Goal: Task Accomplishment & Management: Complete application form

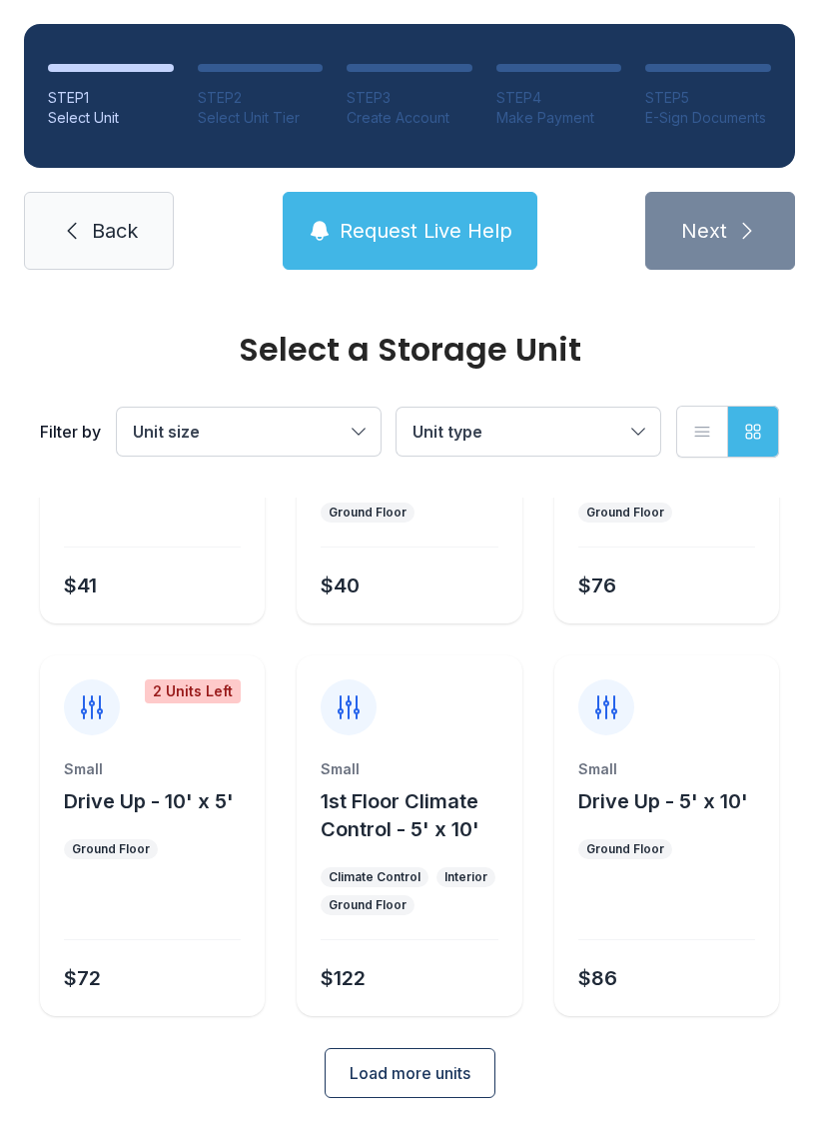
scroll to position [238, 0]
click at [436, 1075] on span "Load more units" at bounding box center [410, 1074] width 121 height 24
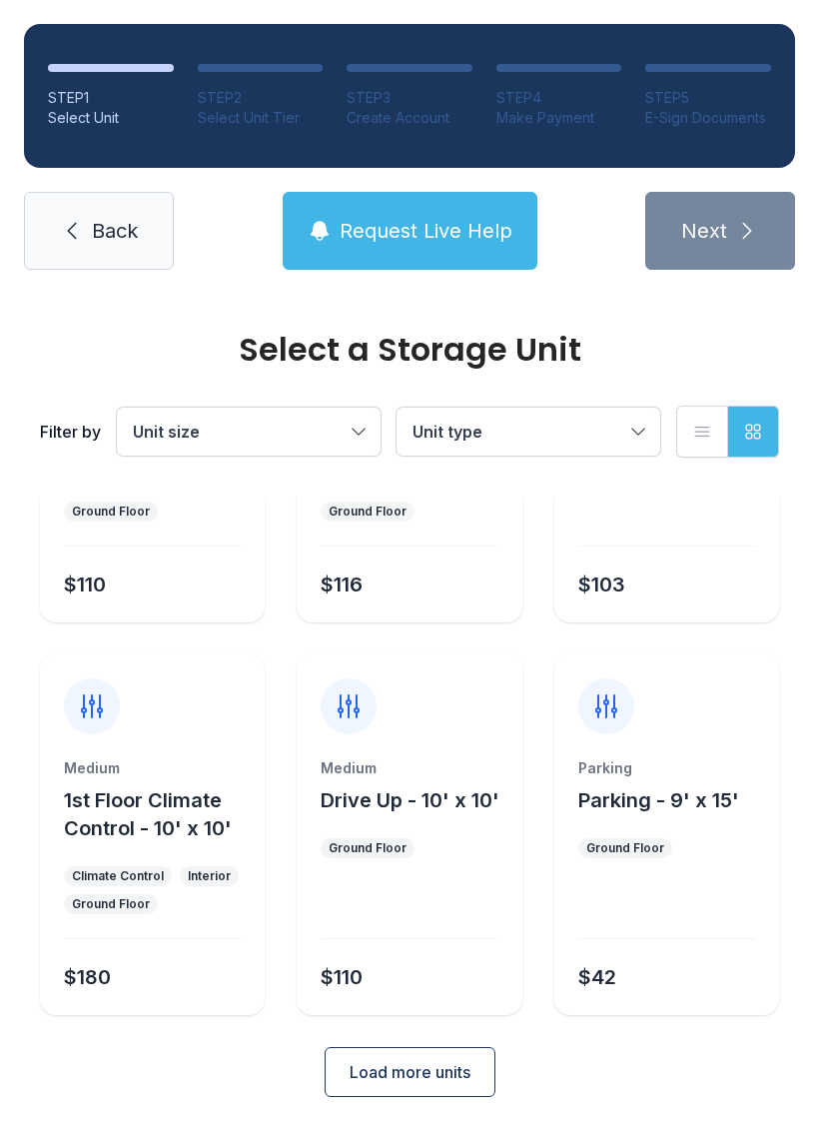
scroll to position [1023, 0]
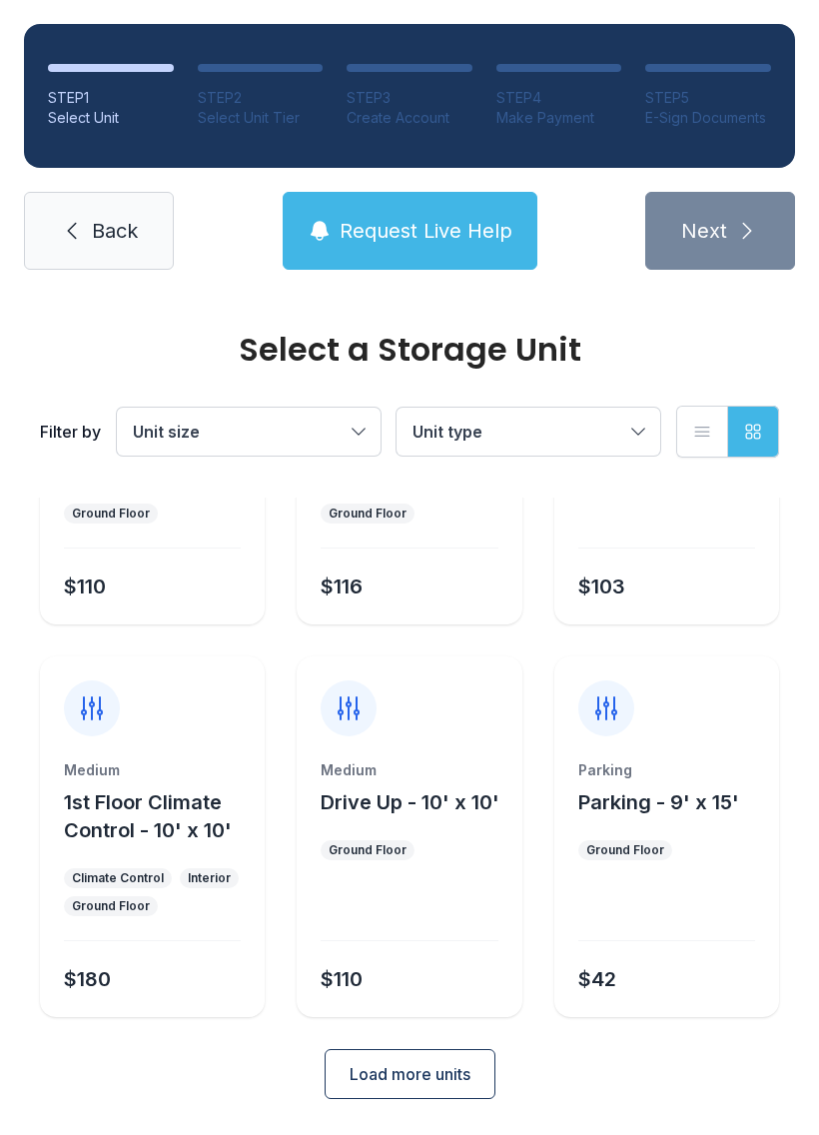
click at [465, 1077] on span "Load more units" at bounding box center [410, 1074] width 121 height 24
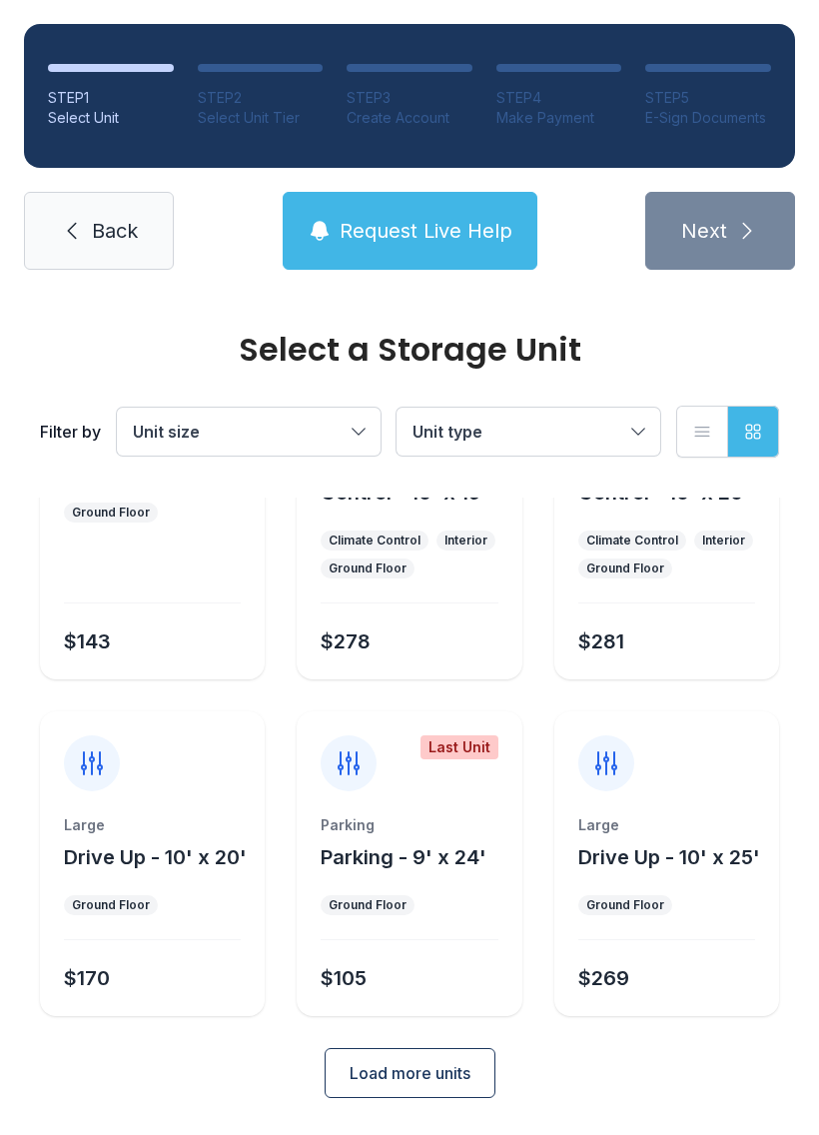
scroll to position [1752, 0]
click at [441, 1074] on span "Load more units" at bounding box center [410, 1074] width 121 height 24
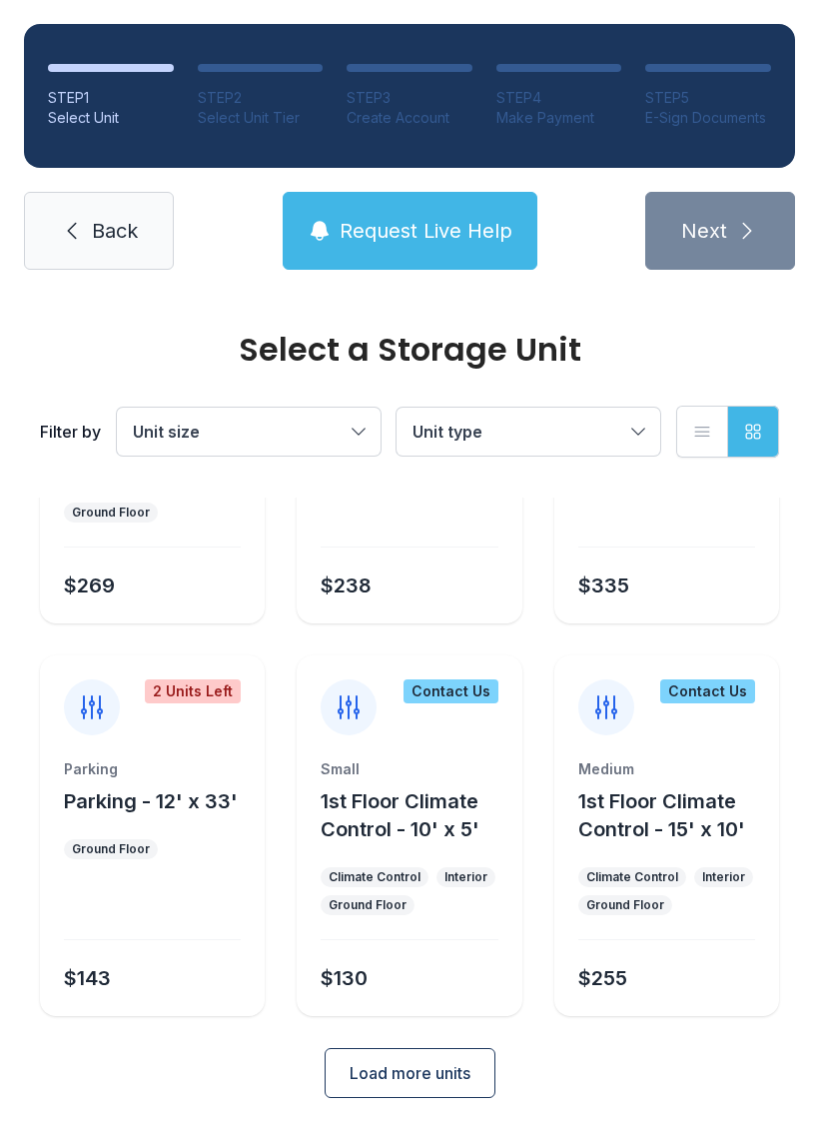
scroll to position [2537, 0]
click at [450, 1070] on span "Load more units" at bounding box center [410, 1074] width 121 height 24
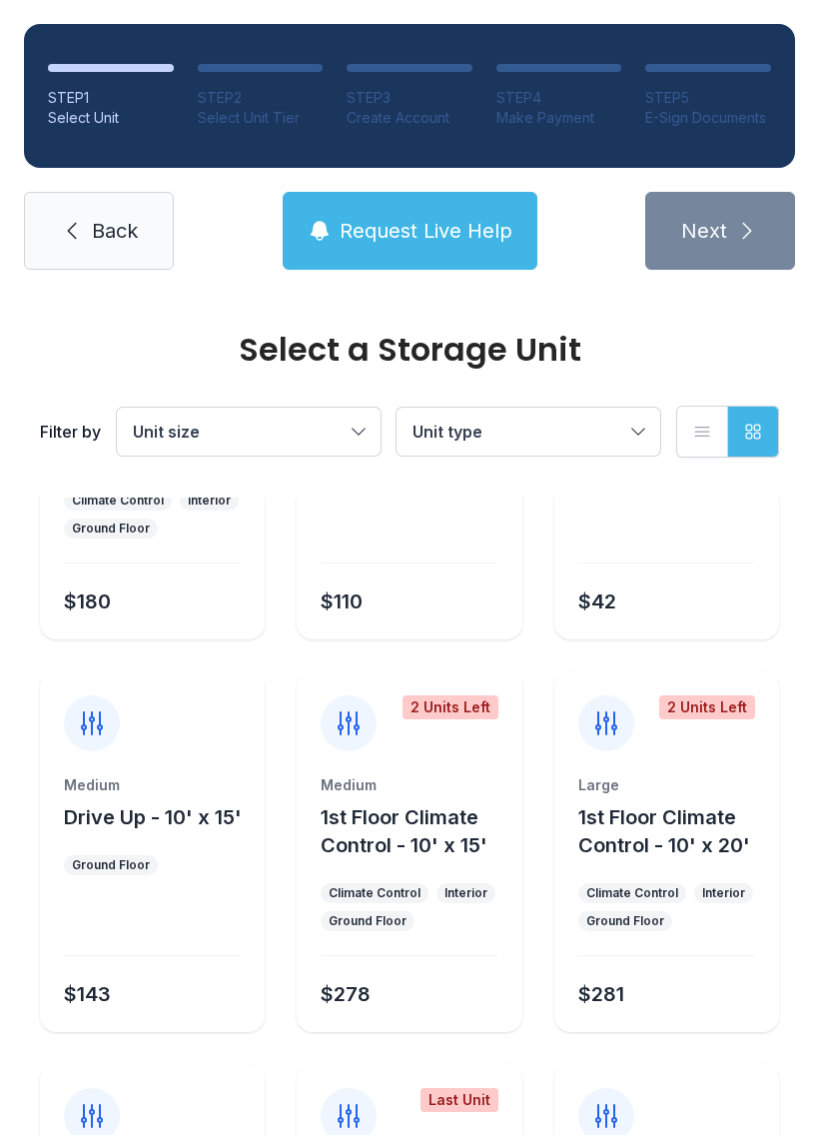
scroll to position [1415, 0]
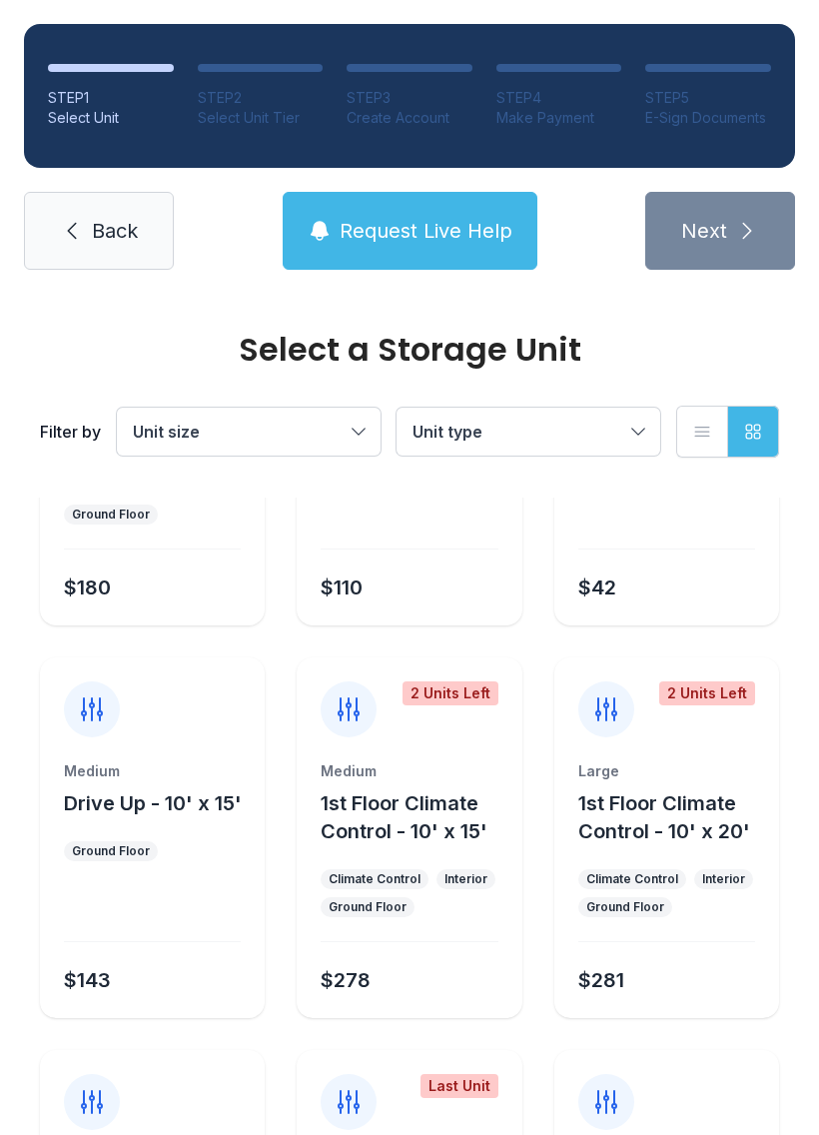
click at [457, 203] on button "Request Live Help" at bounding box center [410, 231] width 255 height 78
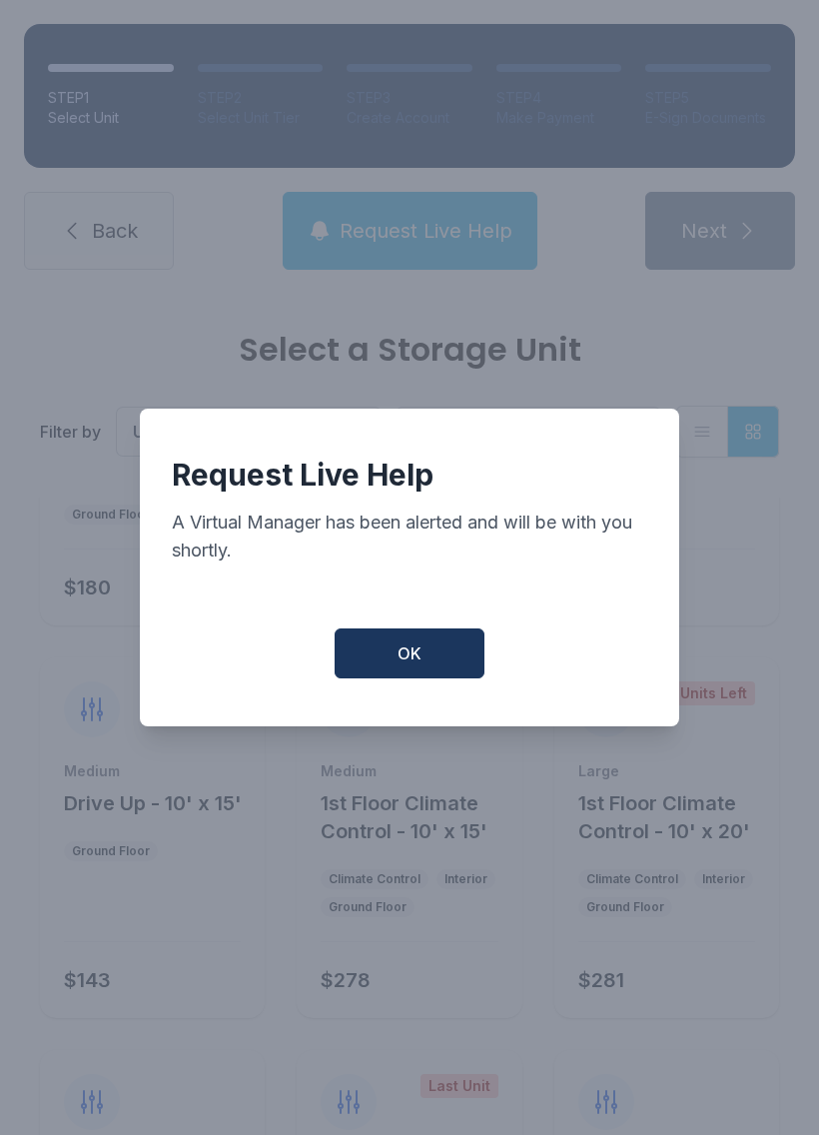
click at [445, 639] on button "OK" at bounding box center [410, 653] width 150 height 50
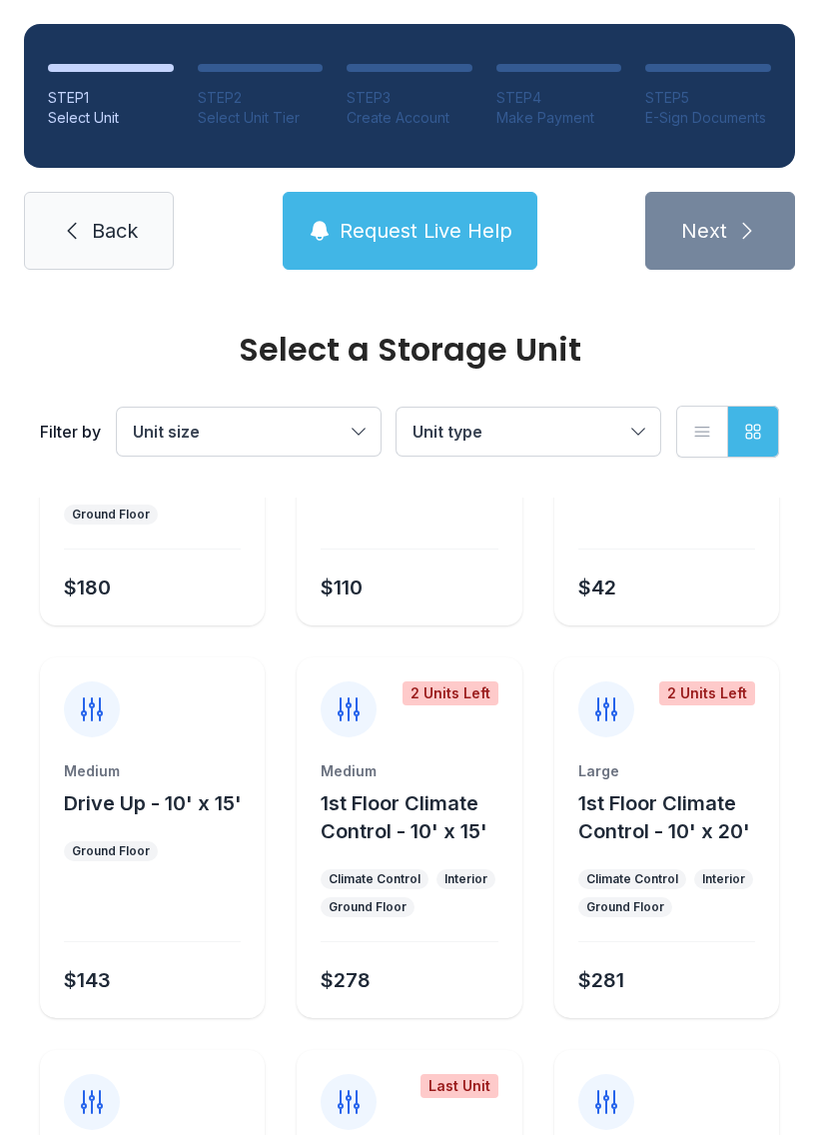
click at [444, 638] on button "OK" at bounding box center [410, 649] width 143 height 48
click at [441, 216] on button "Request Live Help" at bounding box center [410, 231] width 255 height 78
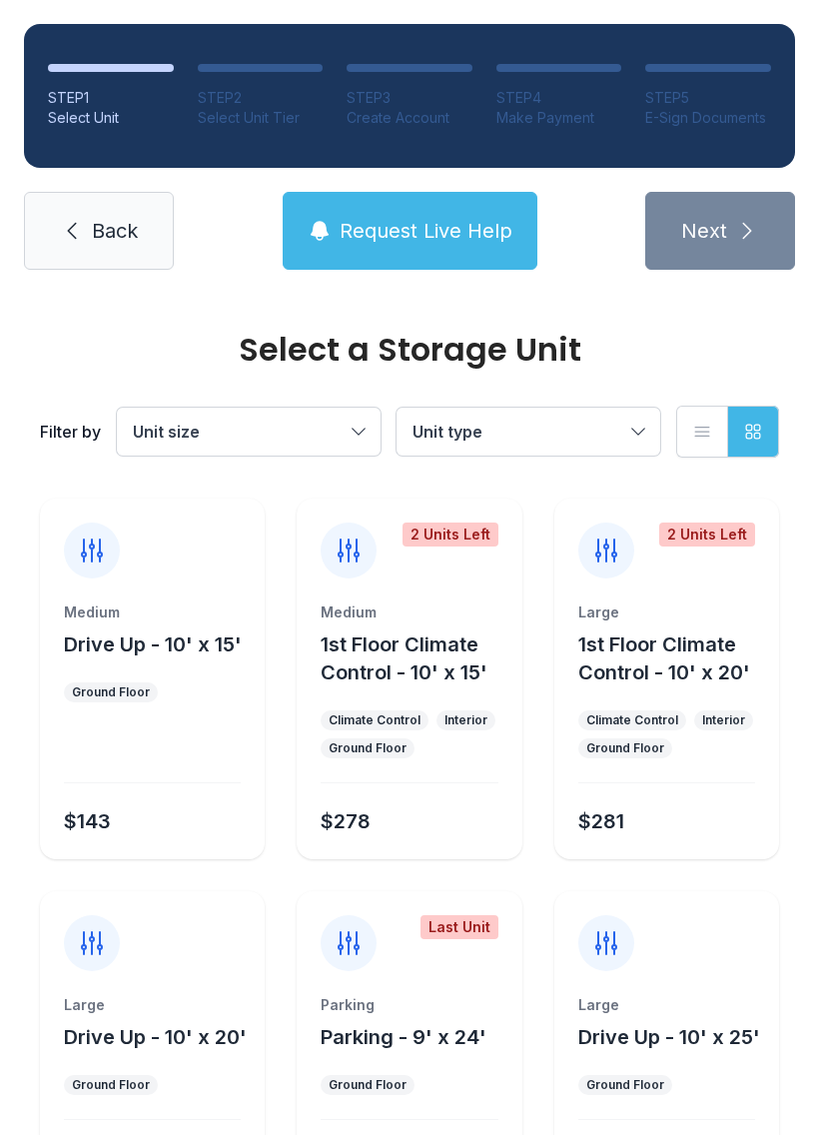
scroll to position [1572, 0]
click at [109, 241] on span "Back" at bounding box center [115, 231] width 46 height 28
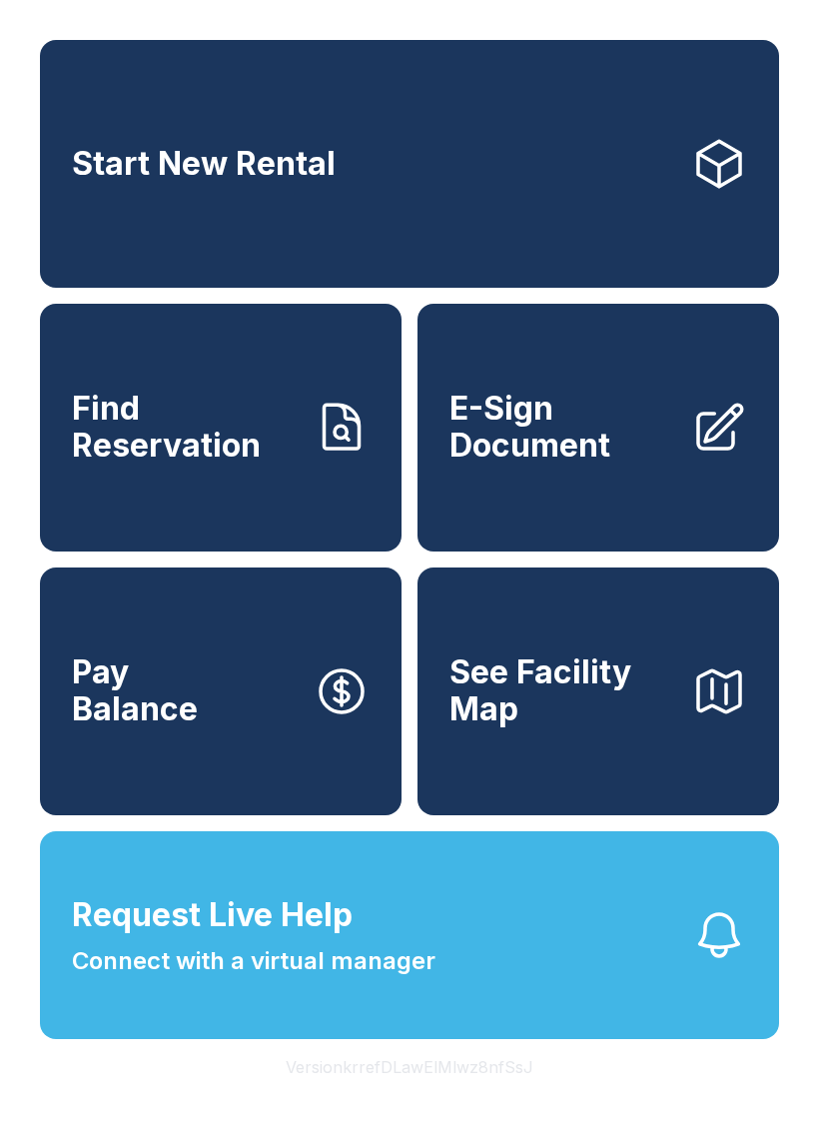
click at [234, 430] on span "Find Reservation" at bounding box center [185, 427] width 226 height 73
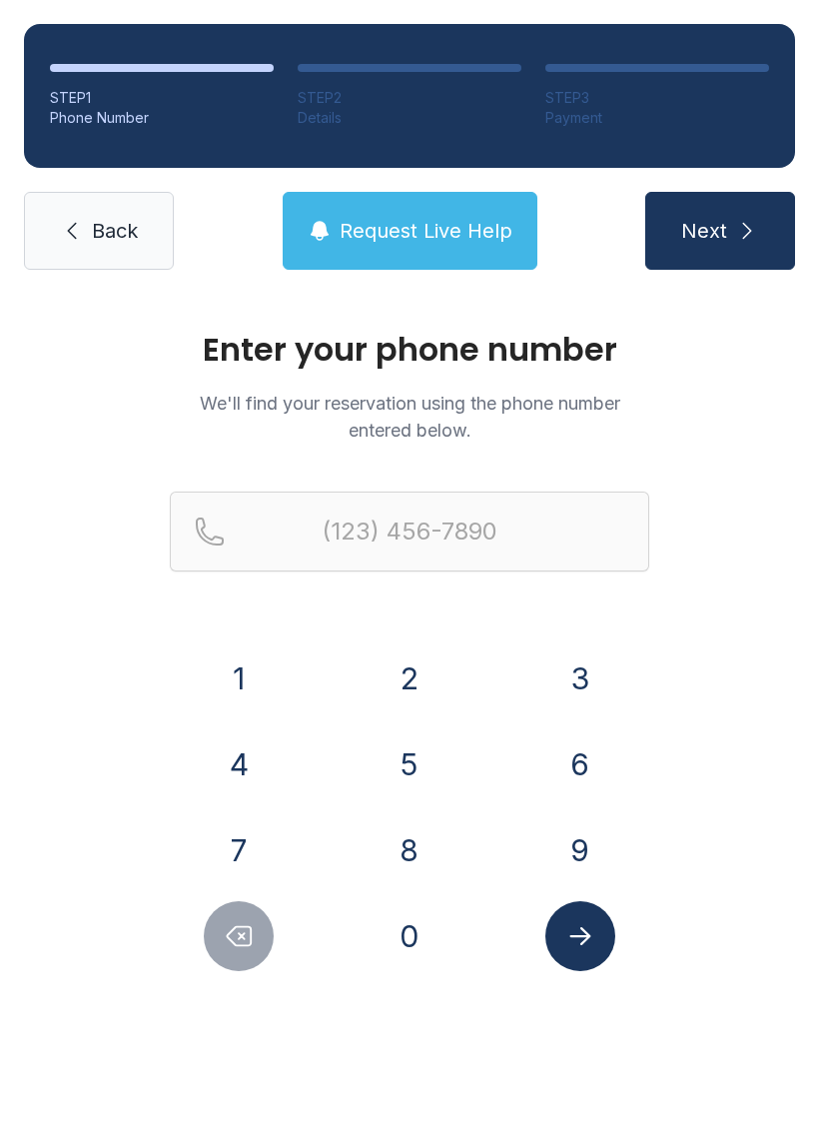
click at [590, 671] on button "3" at bounding box center [580, 678] width 70 height 70
click at [253, 653] on button "1" at bounding box center [239, 678] width 70 height 70
click at [426, 855] on button "8" at bounding box center [410, 850] width 70 height 70
click at [590, 679] on button "3" at bounding box center [580, 678] width 70 height 70
click at [237, 755] on button "4" at bounding box center [239, 764] width 70 height 70
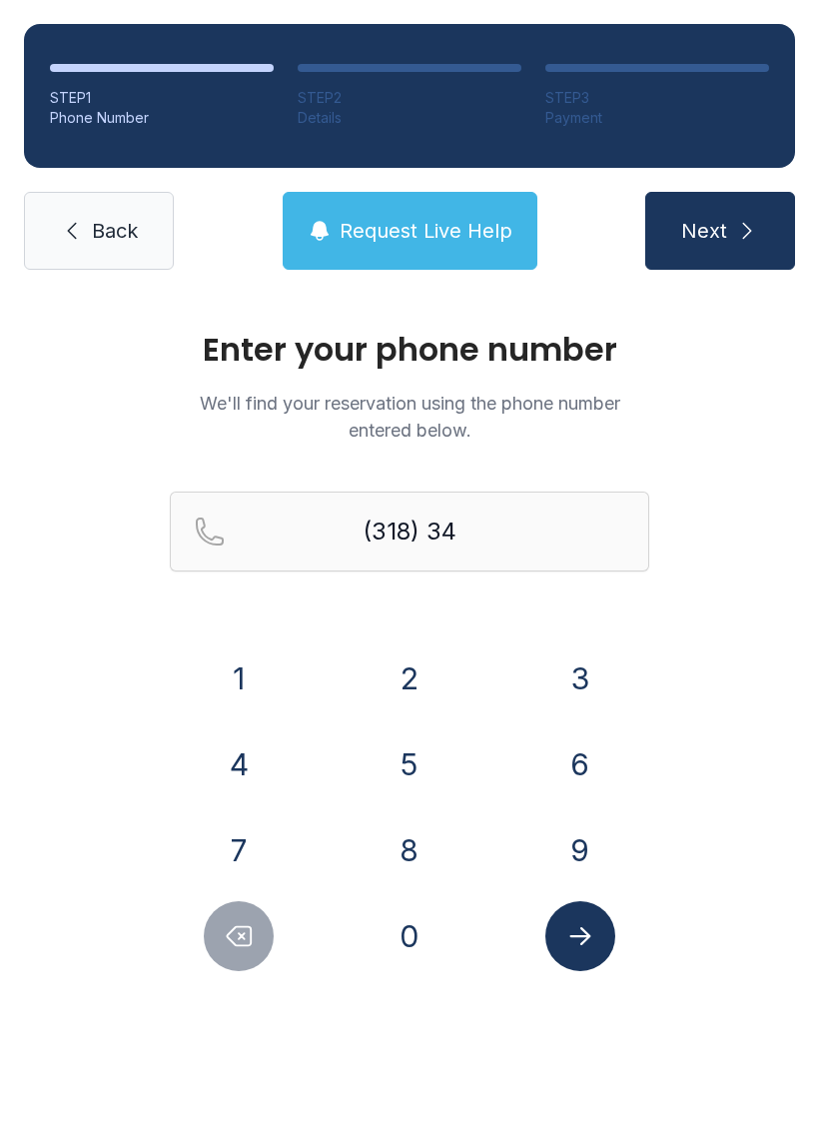
click at [583, 840] on button "9" at bounding box center [580, 850] width 70 height 70
click at [227, 683] on button "1" at bounding box center [239, 678] width 70 height 70
click at [235, 748] on button "4" at bounding box center [239, 764] width 70 height 70
click at [419, 724] on div "1 2 3 4 5 6 7 8 9 0" at bounding box center [410, 807] width 480 height 328
click at [242, 841] on button "7" at bounding box center [239, 850] width 70 height 70
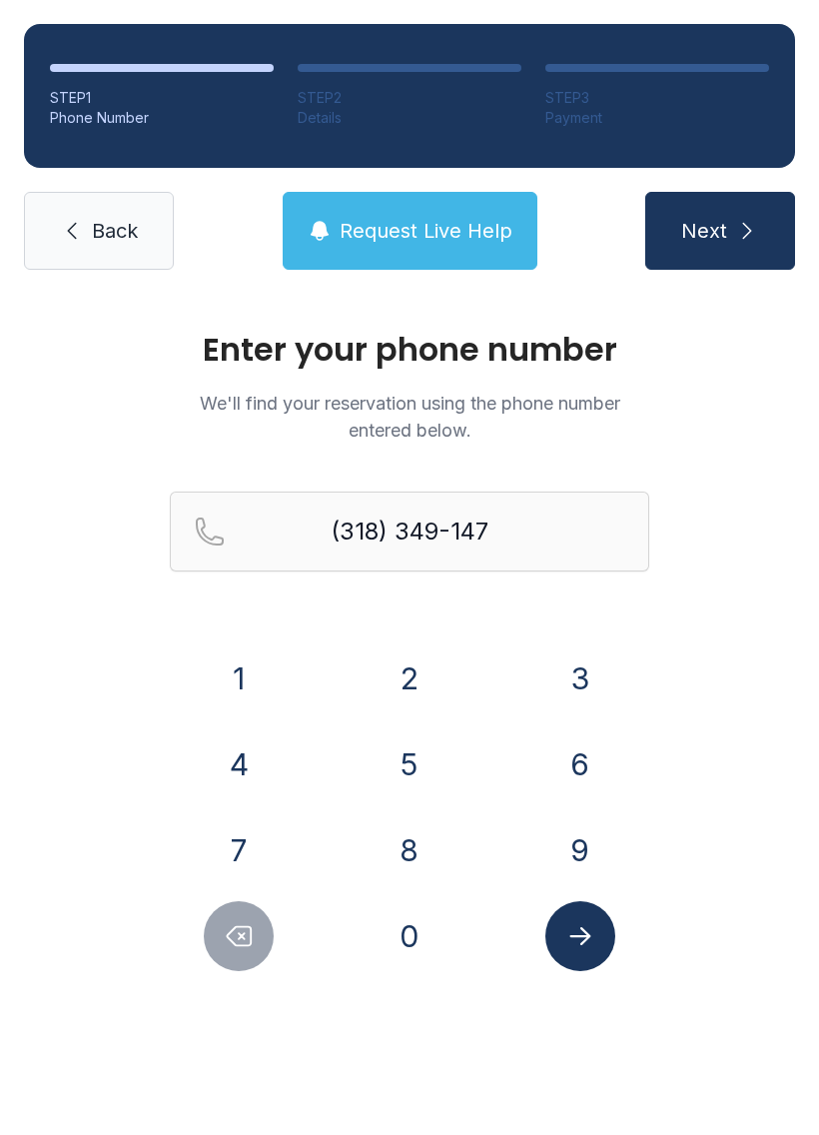
click at [270, 934] on button "Delete number" at bounding box center [239, 936] width 70 height 70
click at [441, 756] on button "5" at bounding box center [410, 764] width 70 height 70
click at [254, 833] on button "7" at bounding box center [239, 850] width 70 height 70
type input "[PHONE_NUMBER]"
click at [592, 944] on icon "Submit lookup form" at bounding box center [580, 936] width 30 height 30
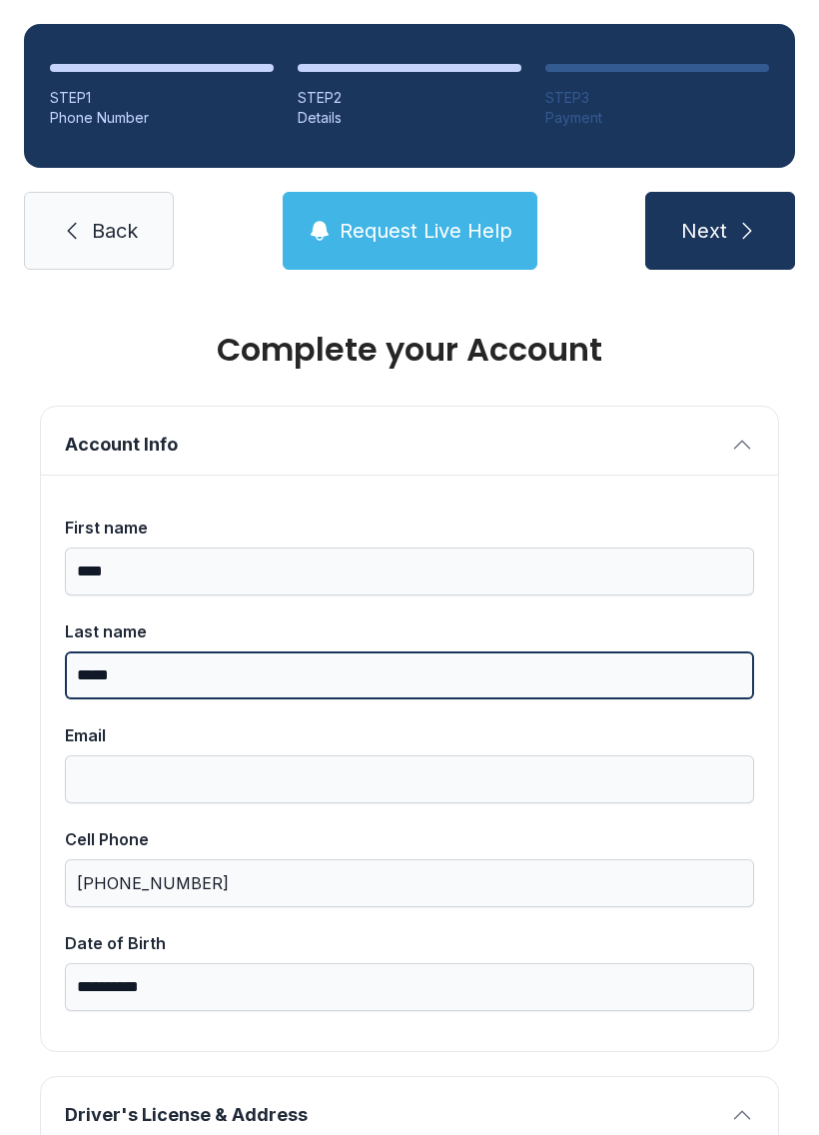
click at [131, 670] on input "*****" at bounding box center [409, 675] width 689 height 48
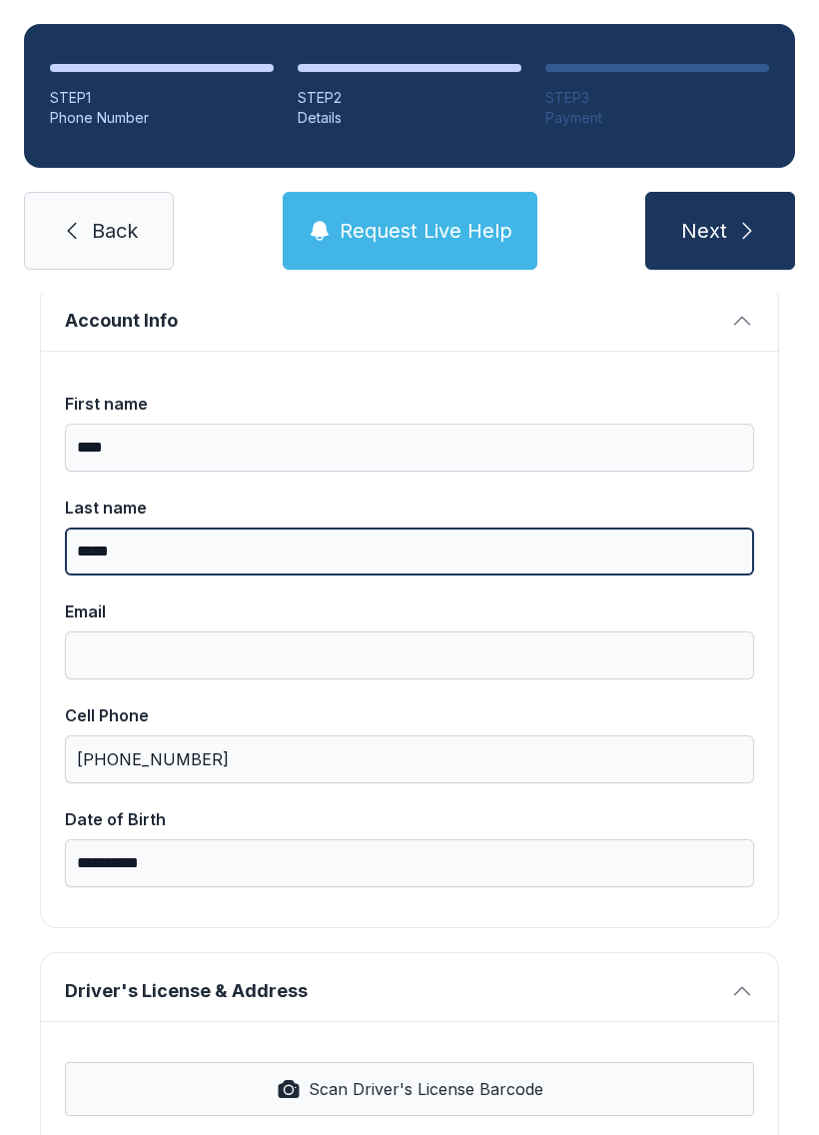
scroll to position [137, 0]
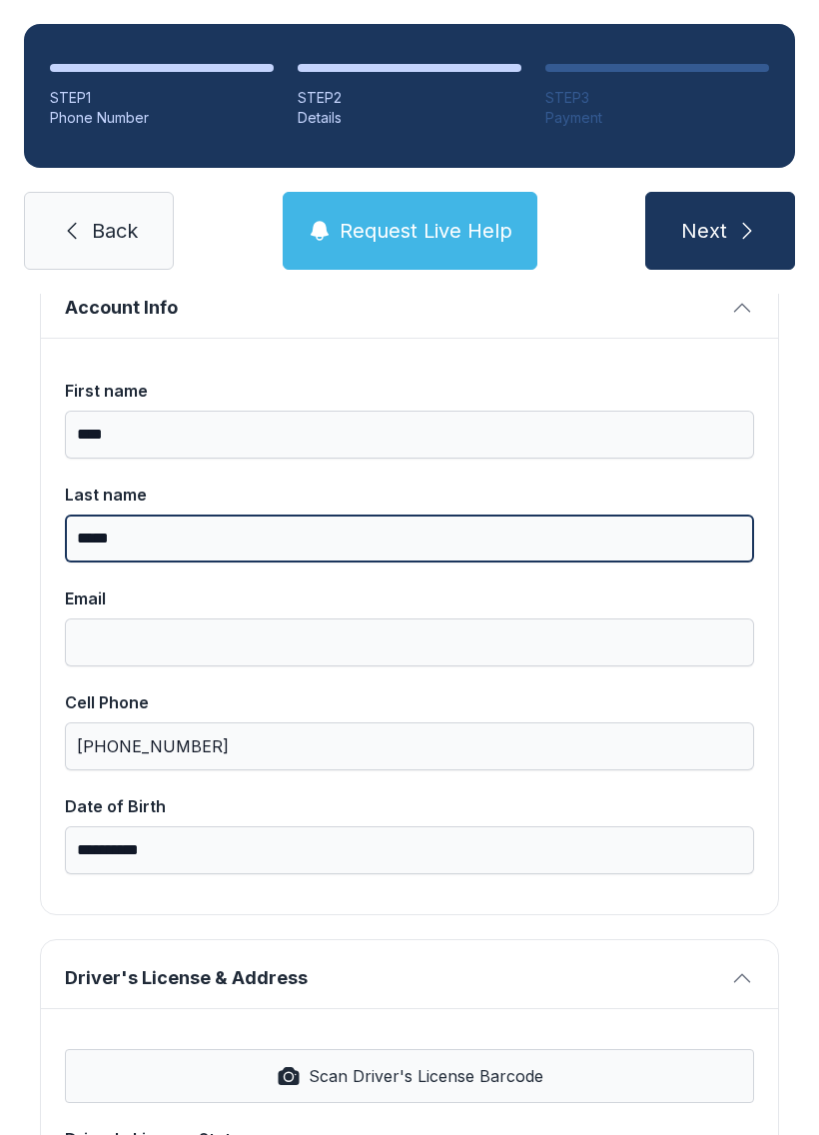
type input "*****"
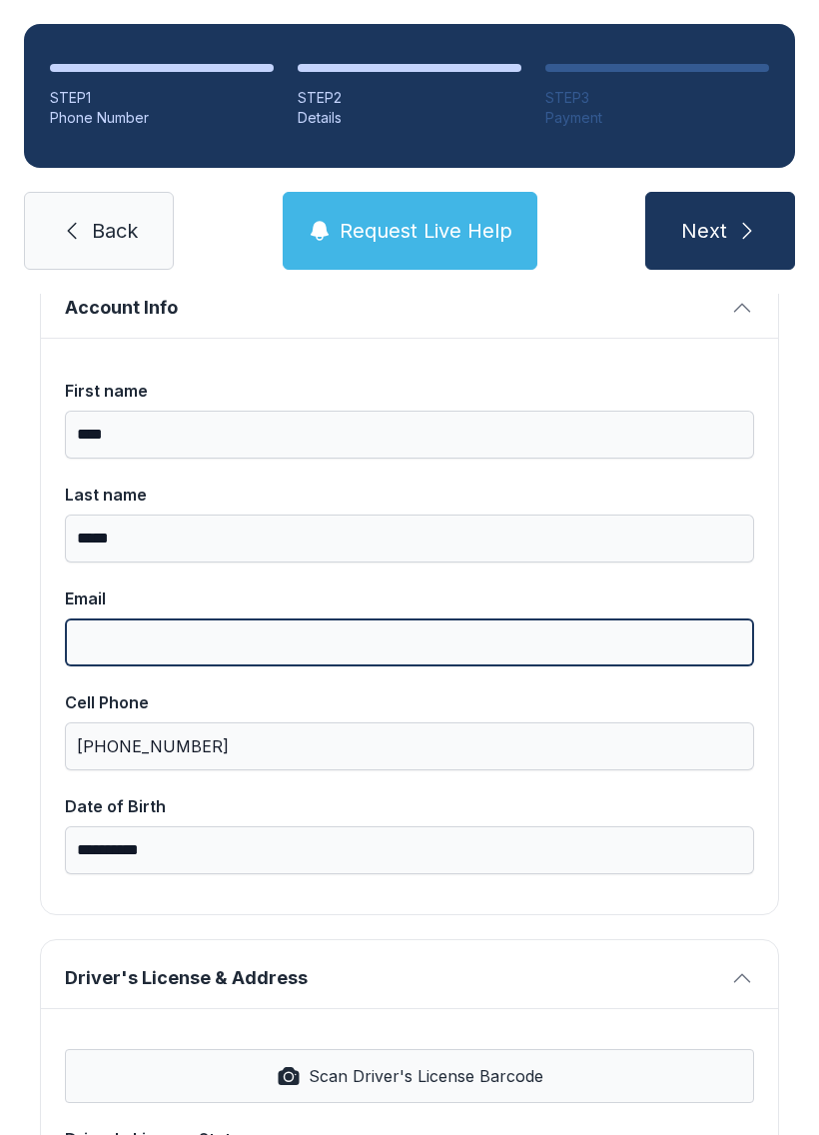
click at [696, 645] on input "Email" at bounding box center [409, 642] width 689 height 48
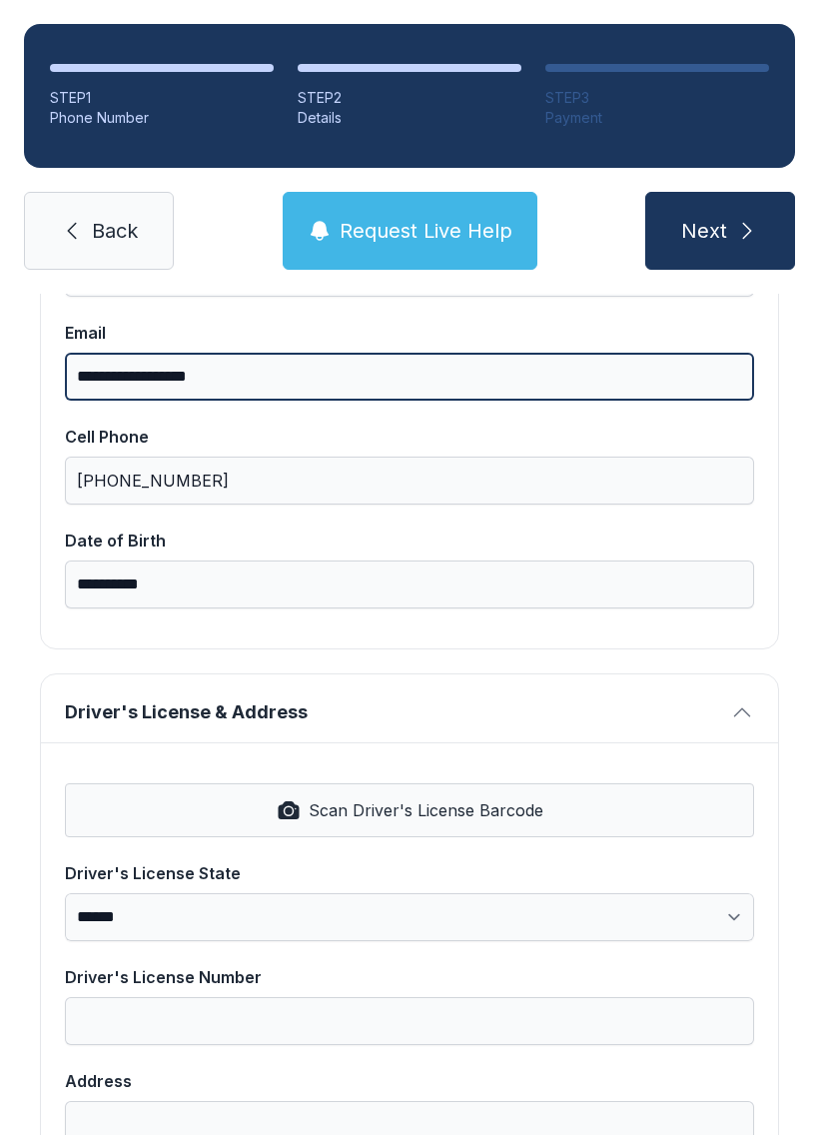
scroll to position [446, 0]
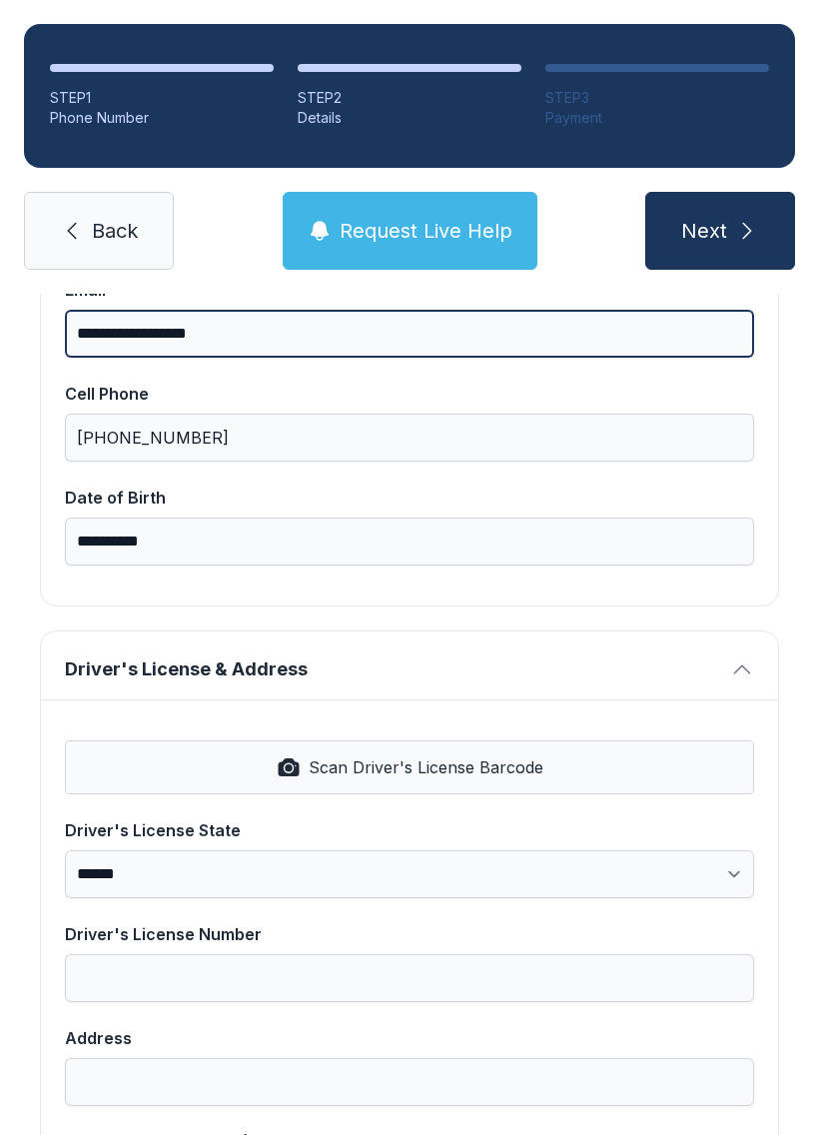
type input "**********"
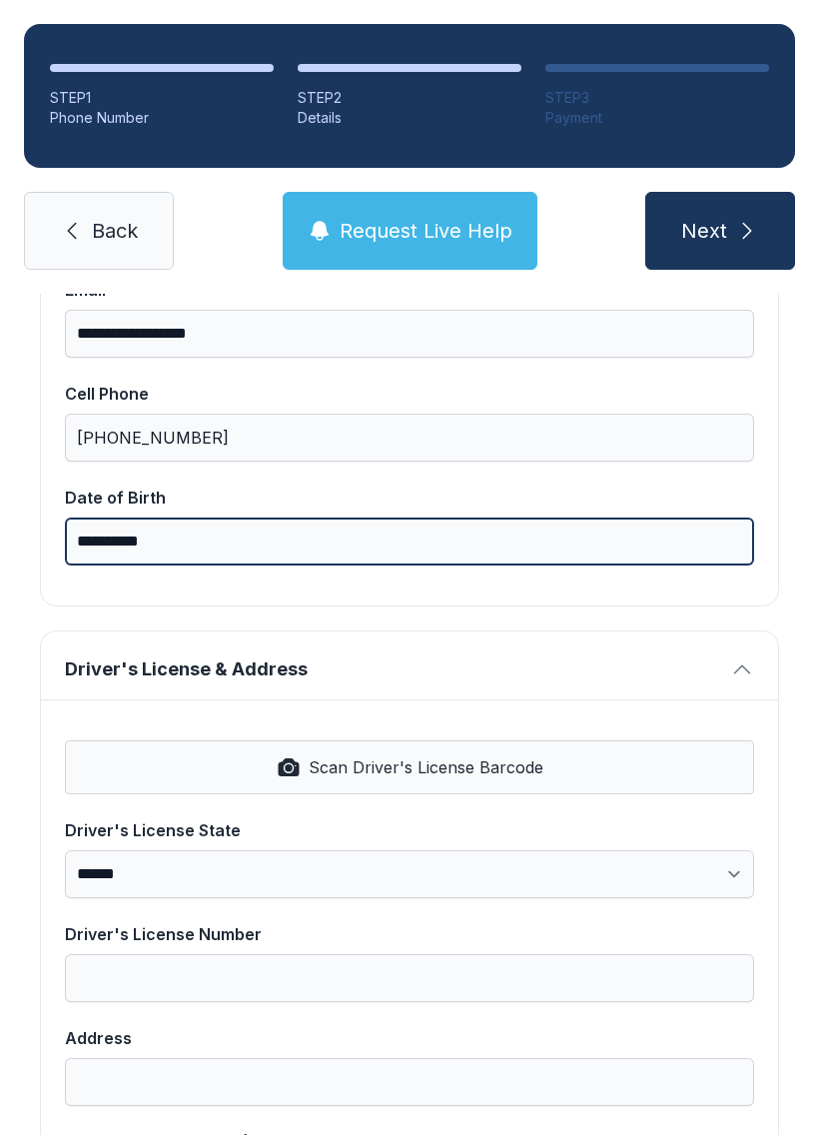
click at [575, 532] on input "**********" at bounding box center [409, 541] width 689 height 48
type input "*"
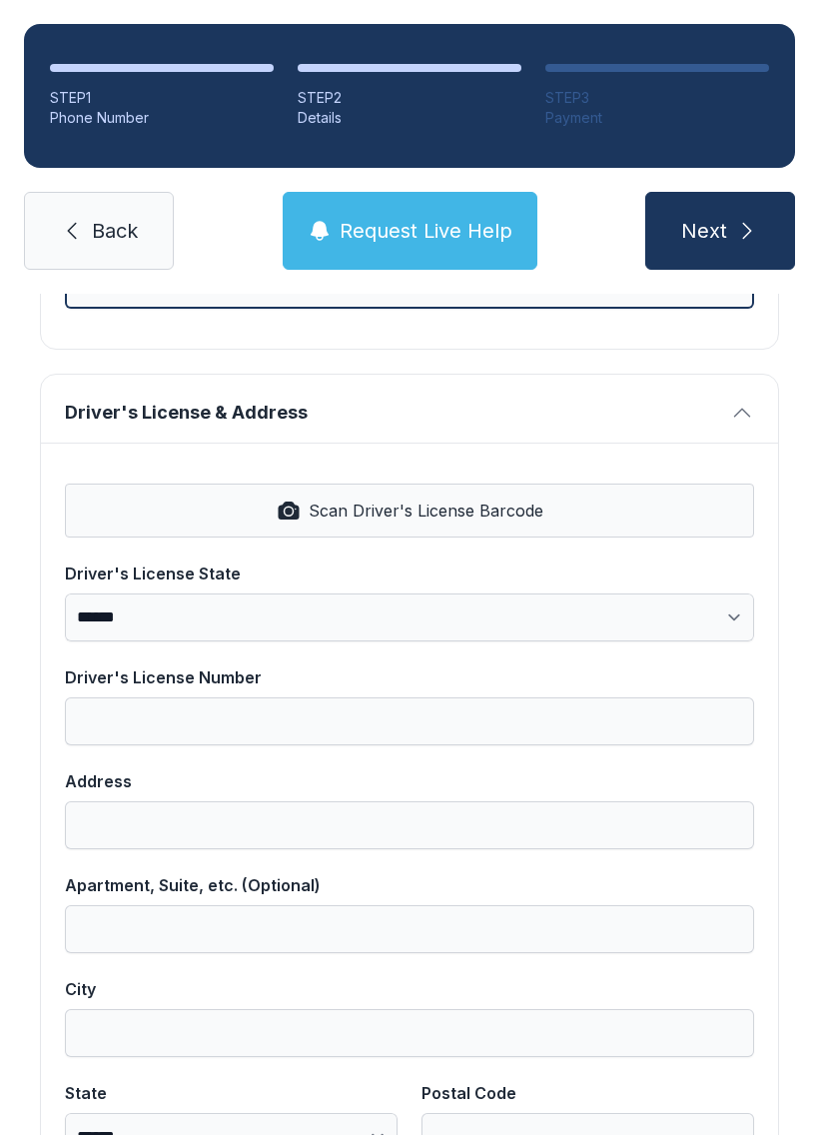
scroll to position [703, 0]
type input "**********"
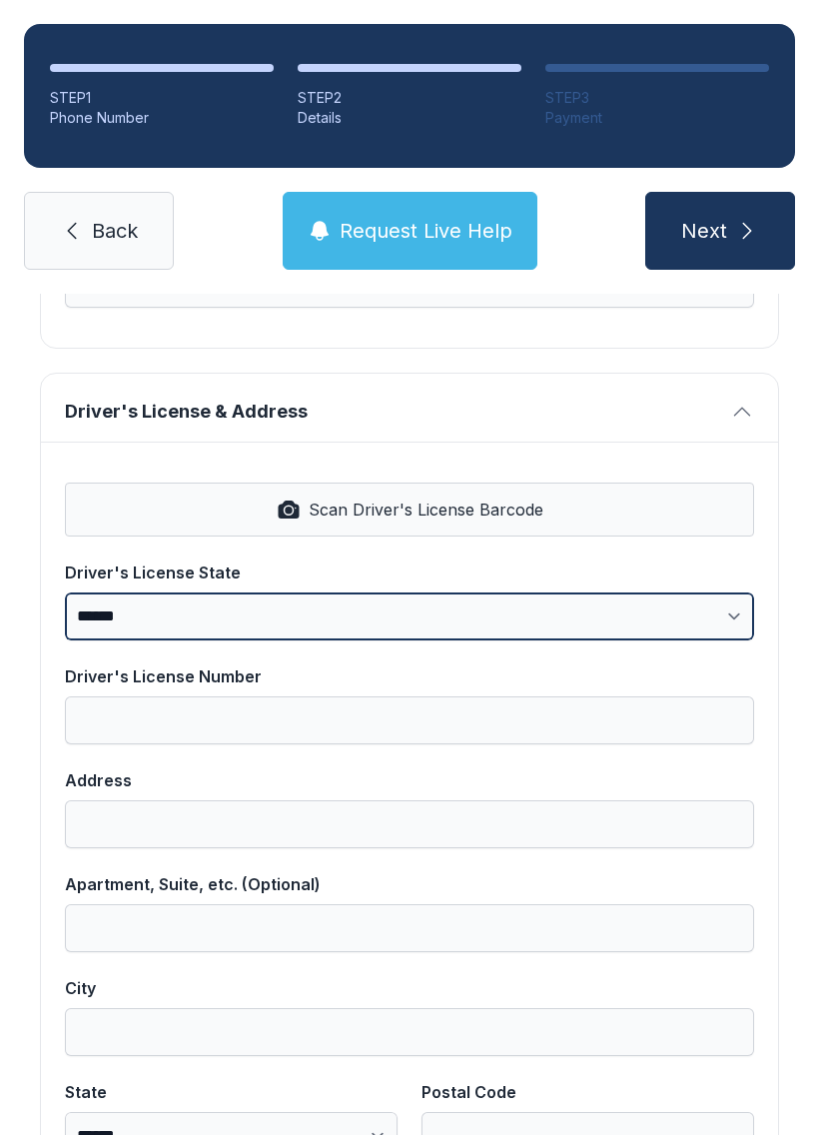
click at [723, 617] on select "**********" at bounding box center [409, 616] width 689 height 48
select select "**"
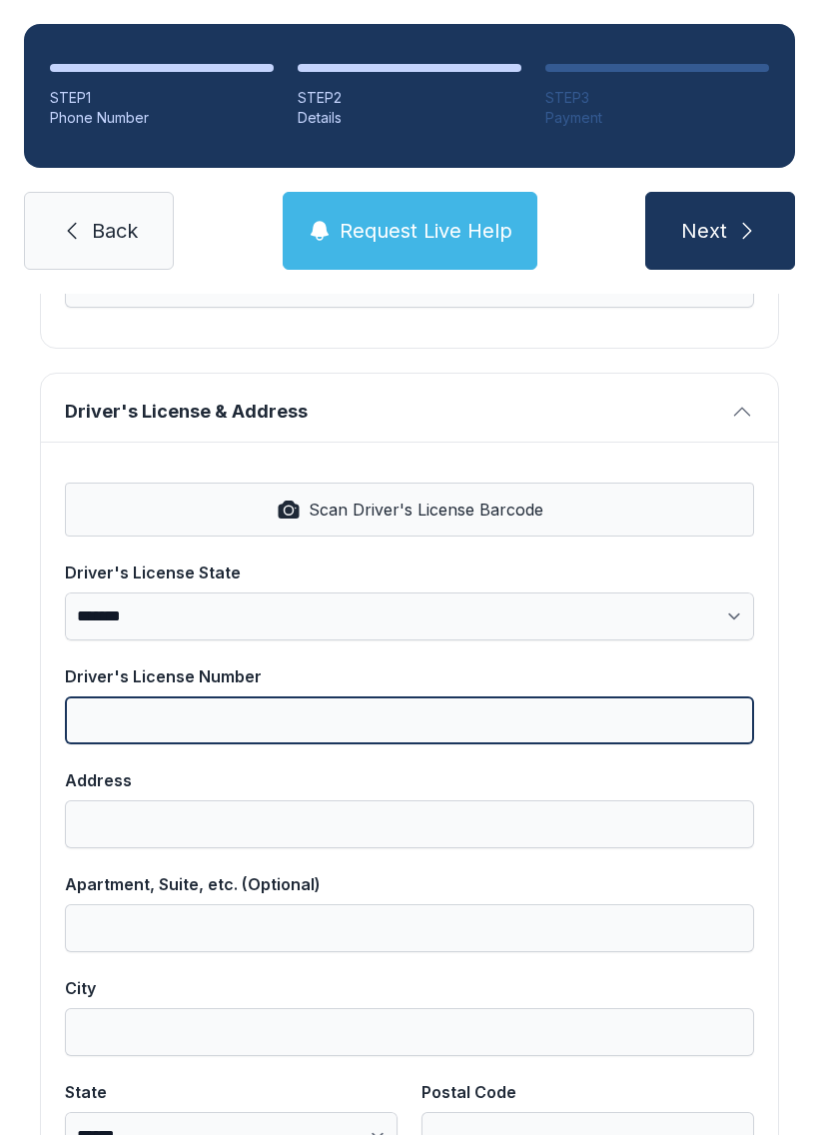
click at [302, 714] on input "Driver's License Number" at bounding box center [409, 720] width 689 height 48
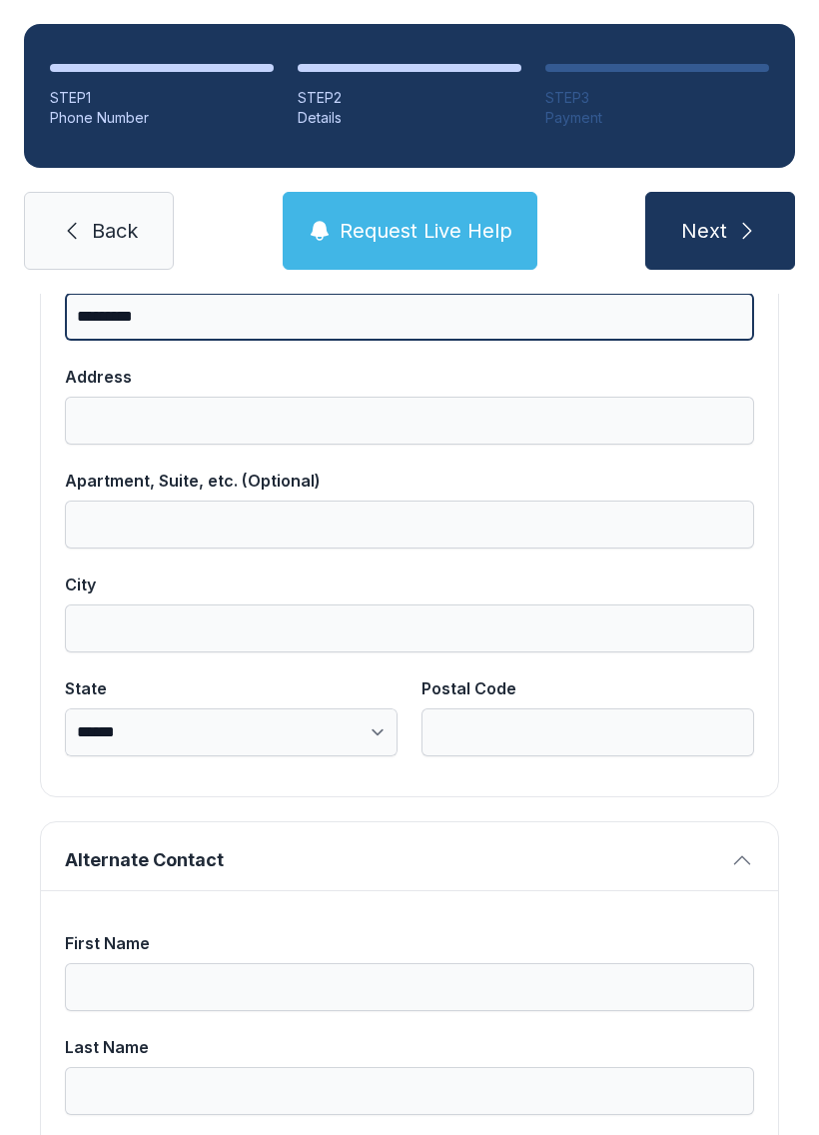
scroll to position [1109, 0]
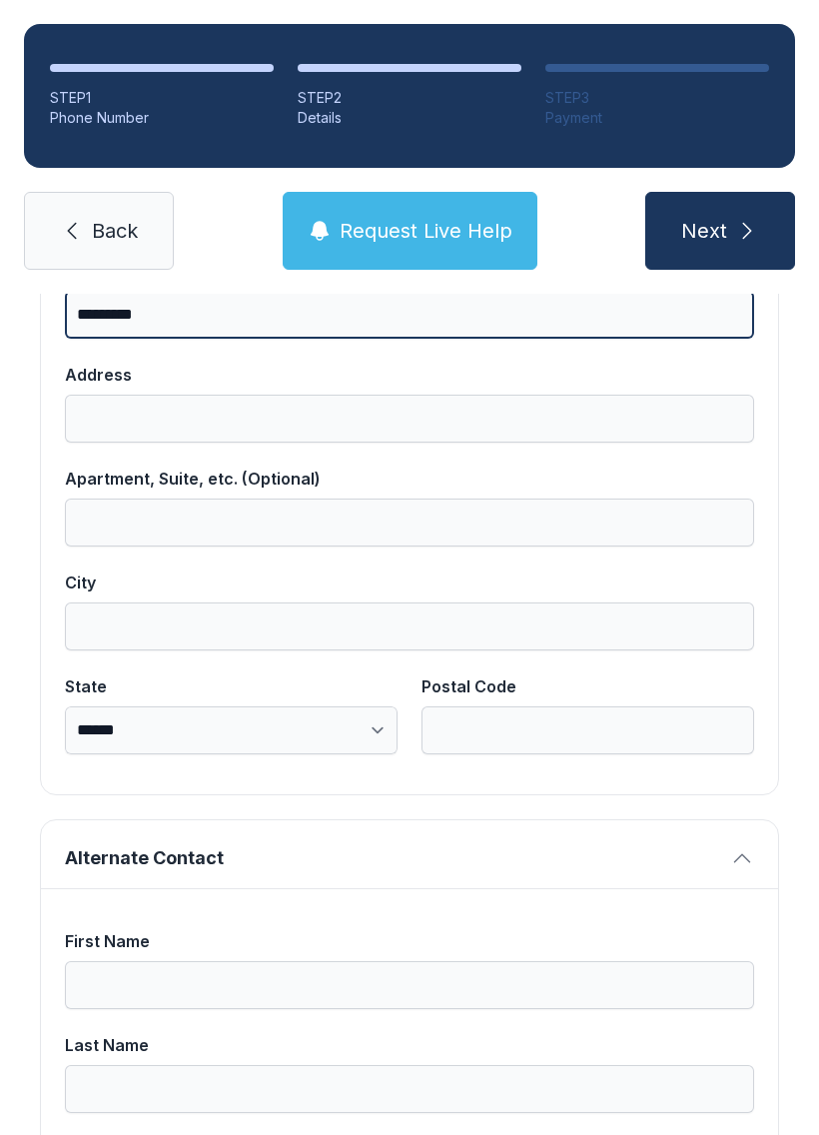
type input "*********"
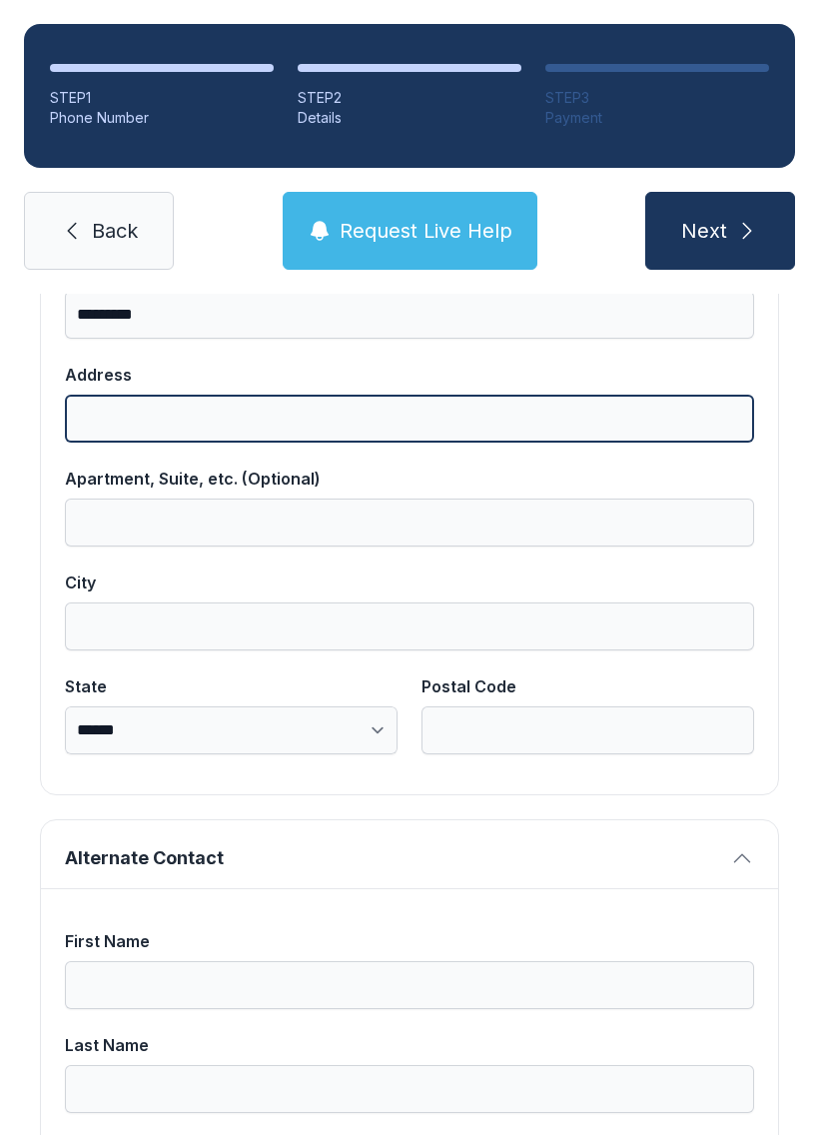
click at [411, 422] on input "Address" at bounding box center [409, 419] width 689 height 48
type input "**********"
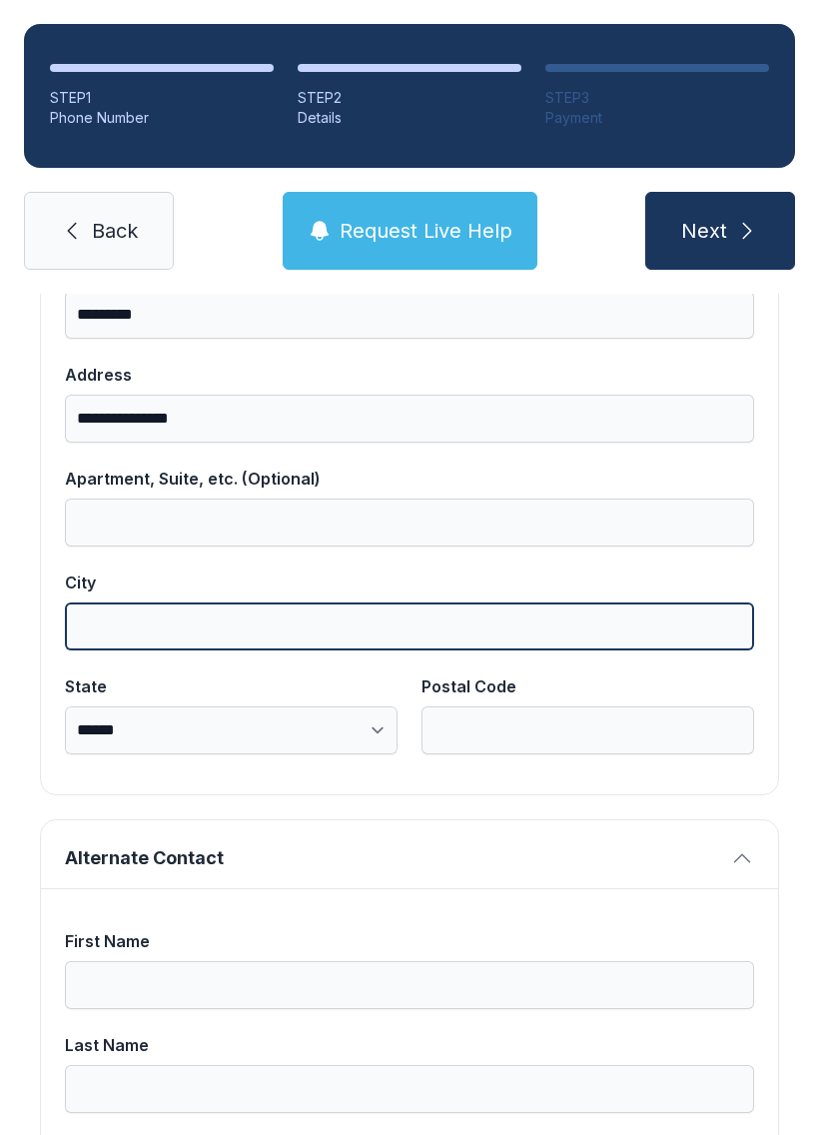
click at [467, 635] on input "City" at bounding box center [409, 626] width 689 height 48
type input "****"
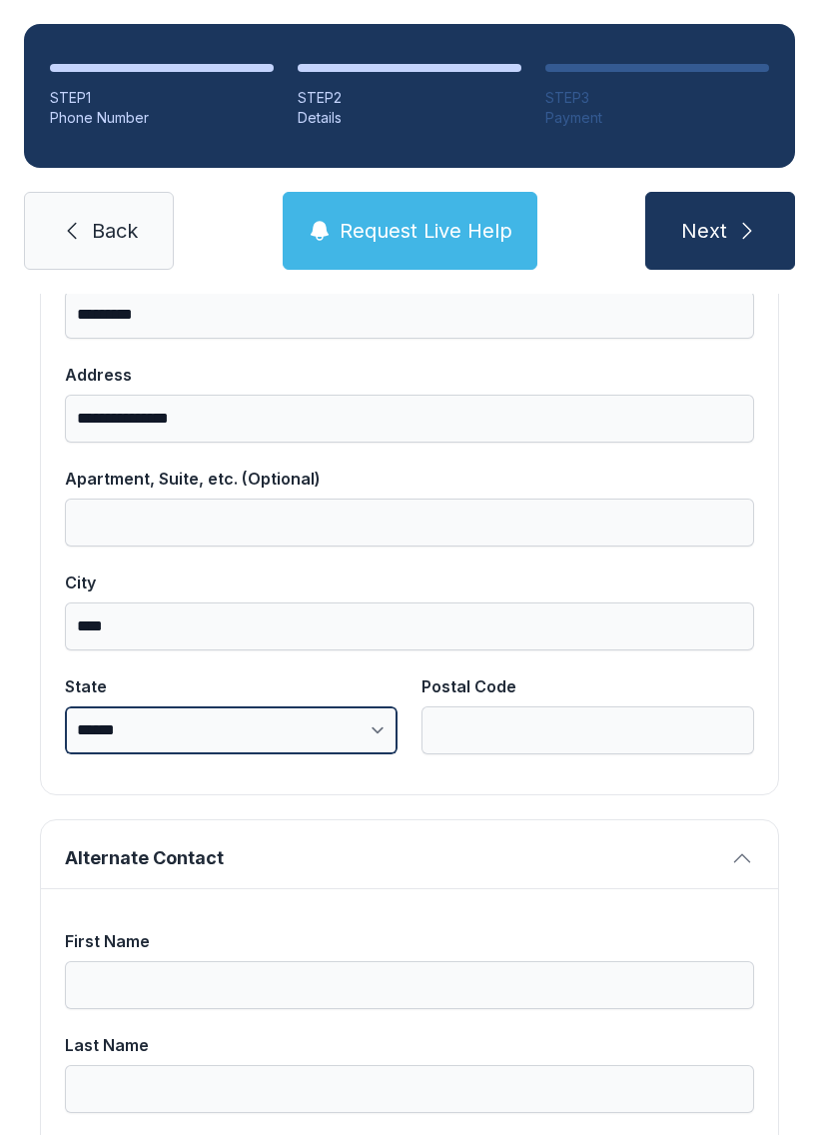
click at [348, 726] on select "**********" at bounding box center [231, 730] width 333 height 48
select select "**"
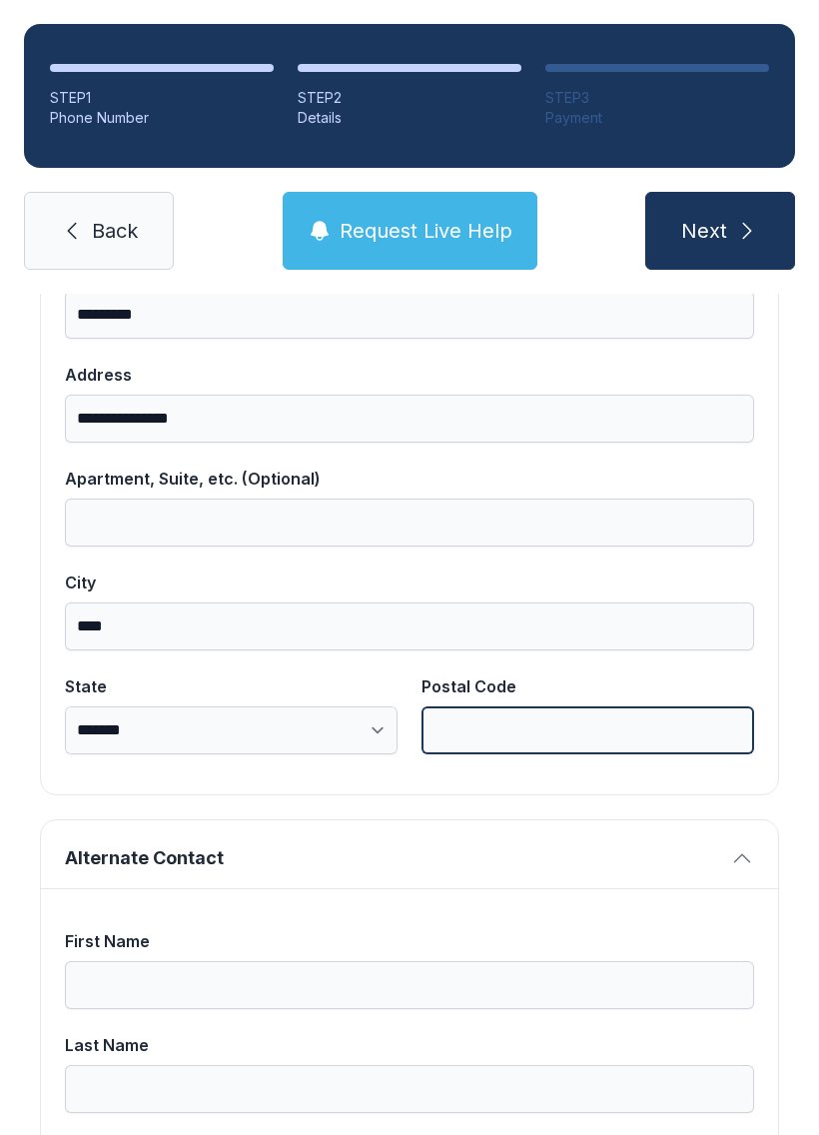
click at [572, 731] on input "Postal Code" at bounding box center [588, 730] width 333 height 48
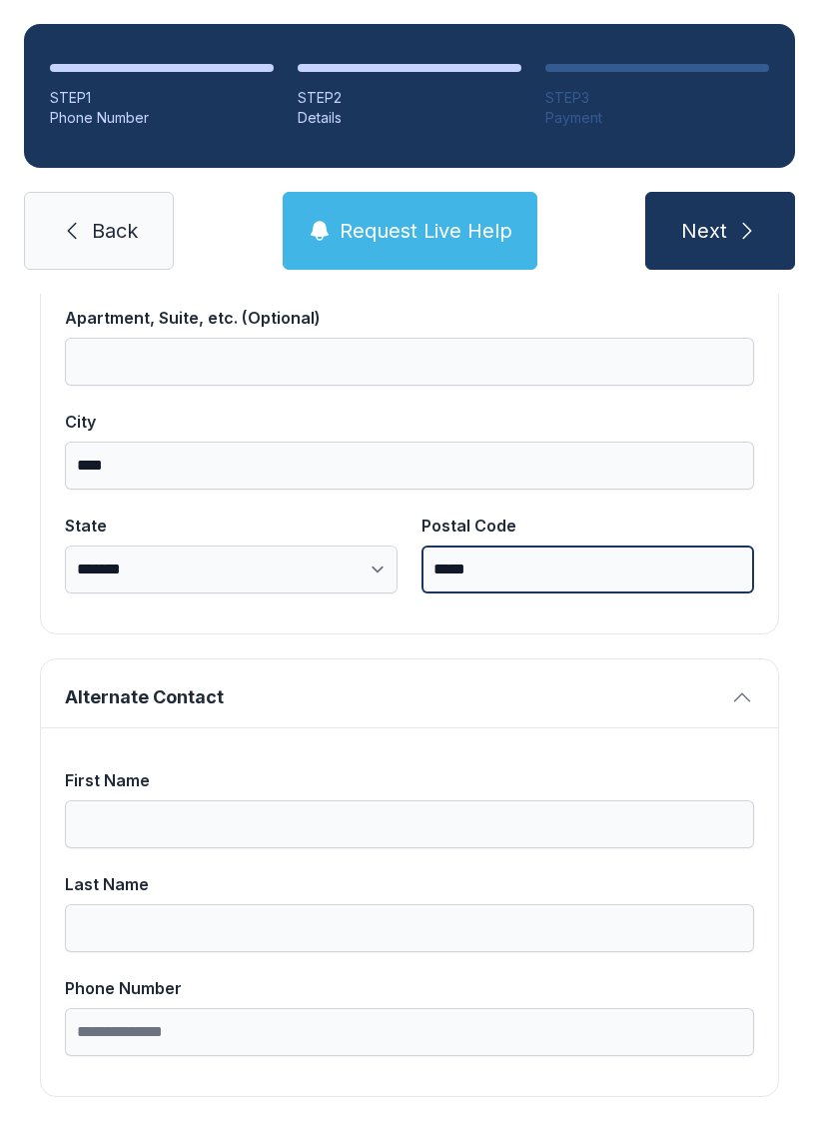
scroll to position [1268, 0]
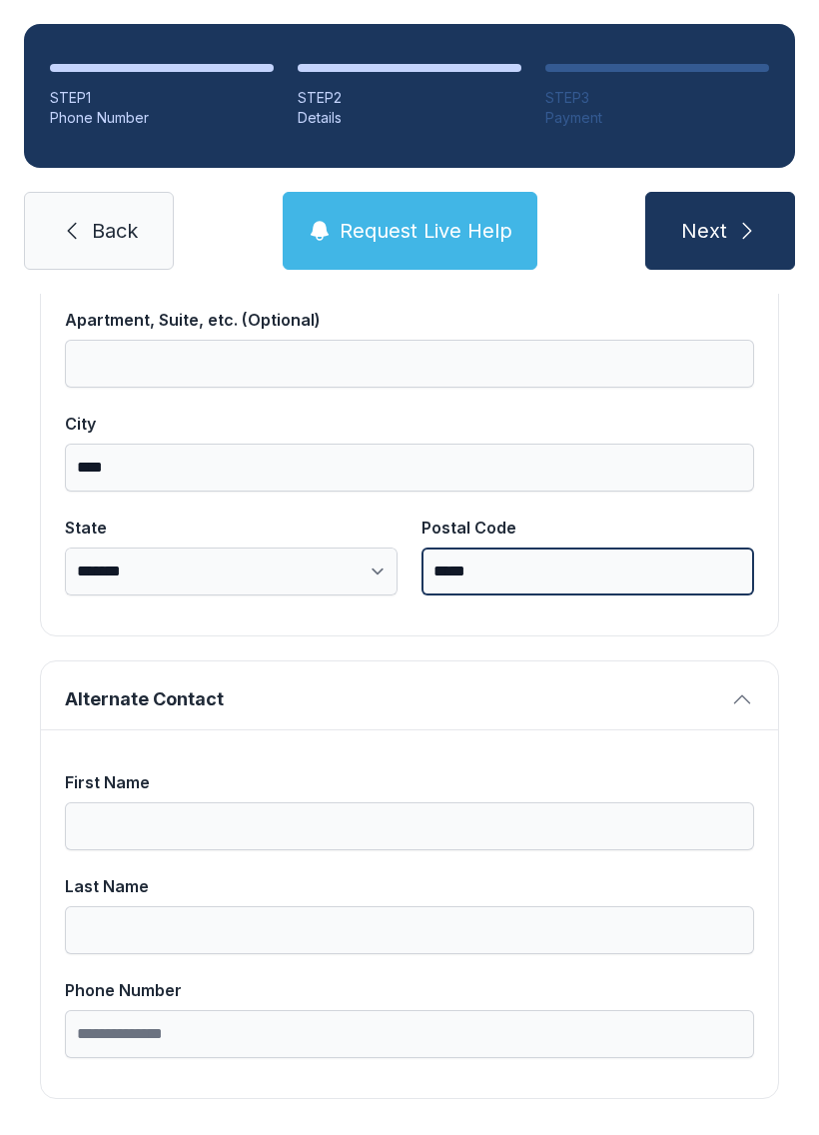
type input "*****"
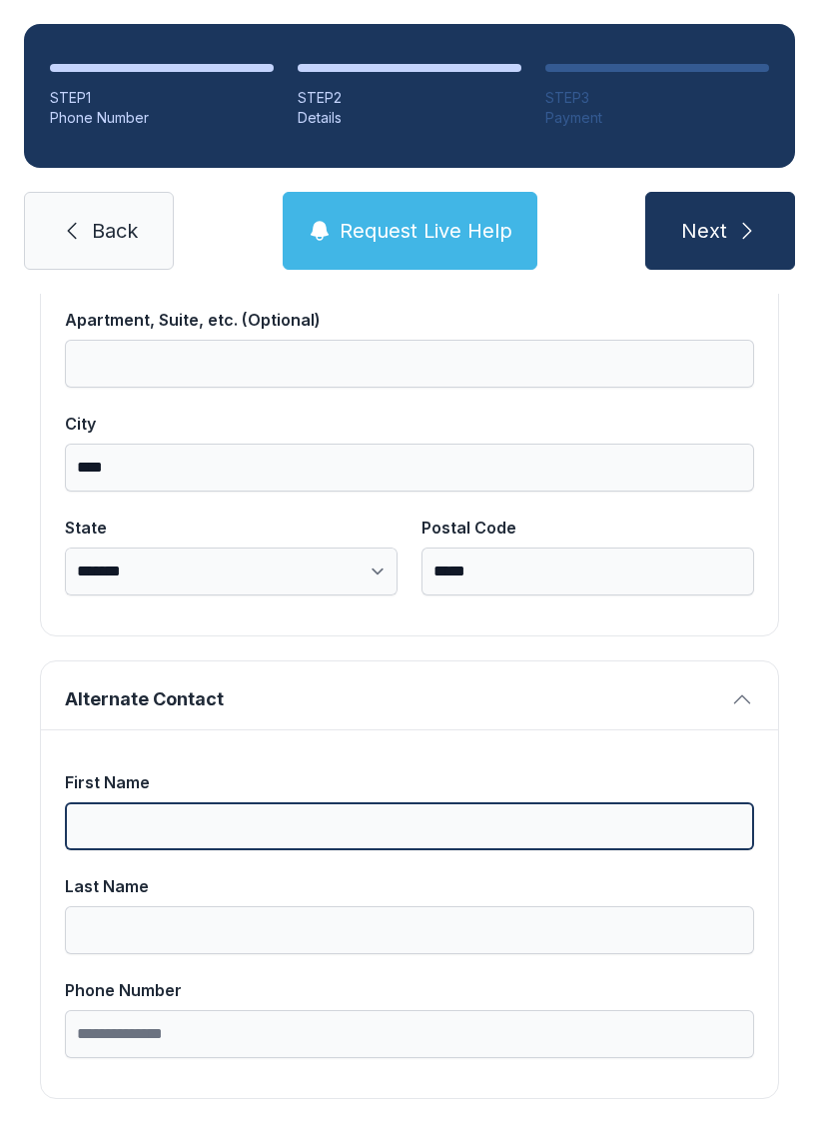
click at [260, 802] on input "First Name" at bounding box center [409, 826] width 689 height 48
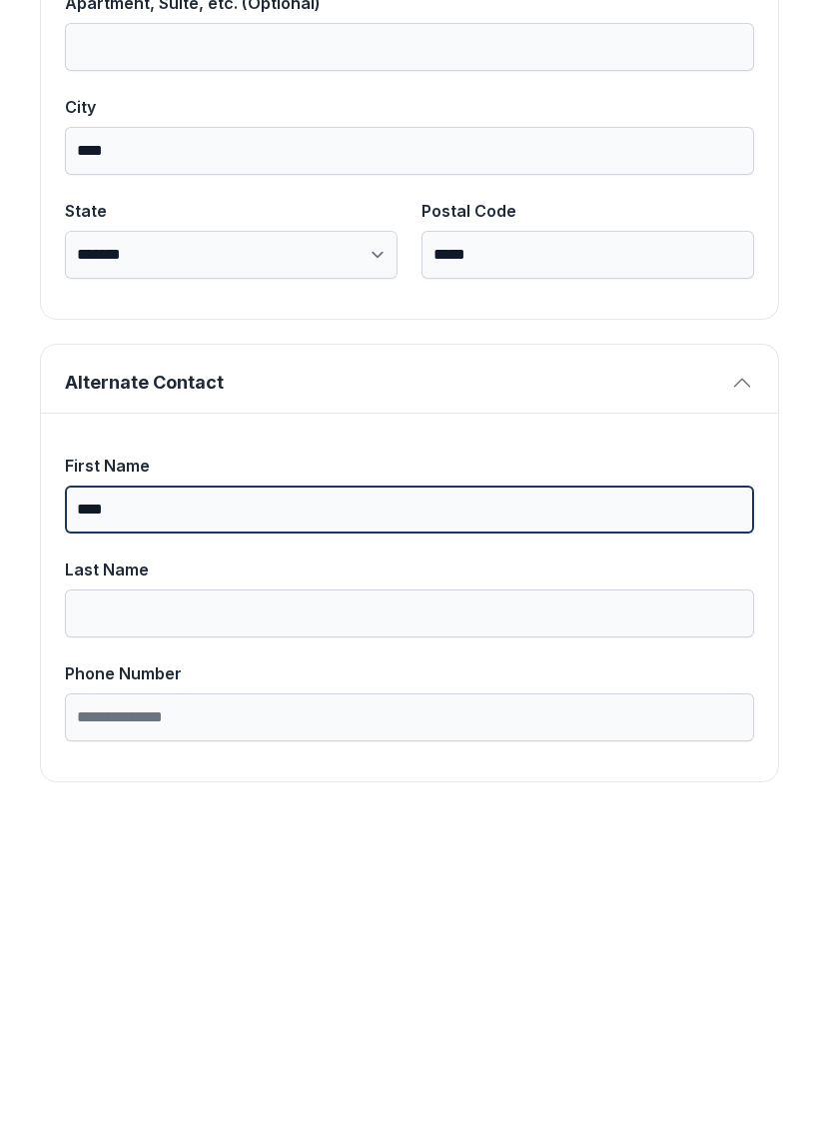
type input "****"
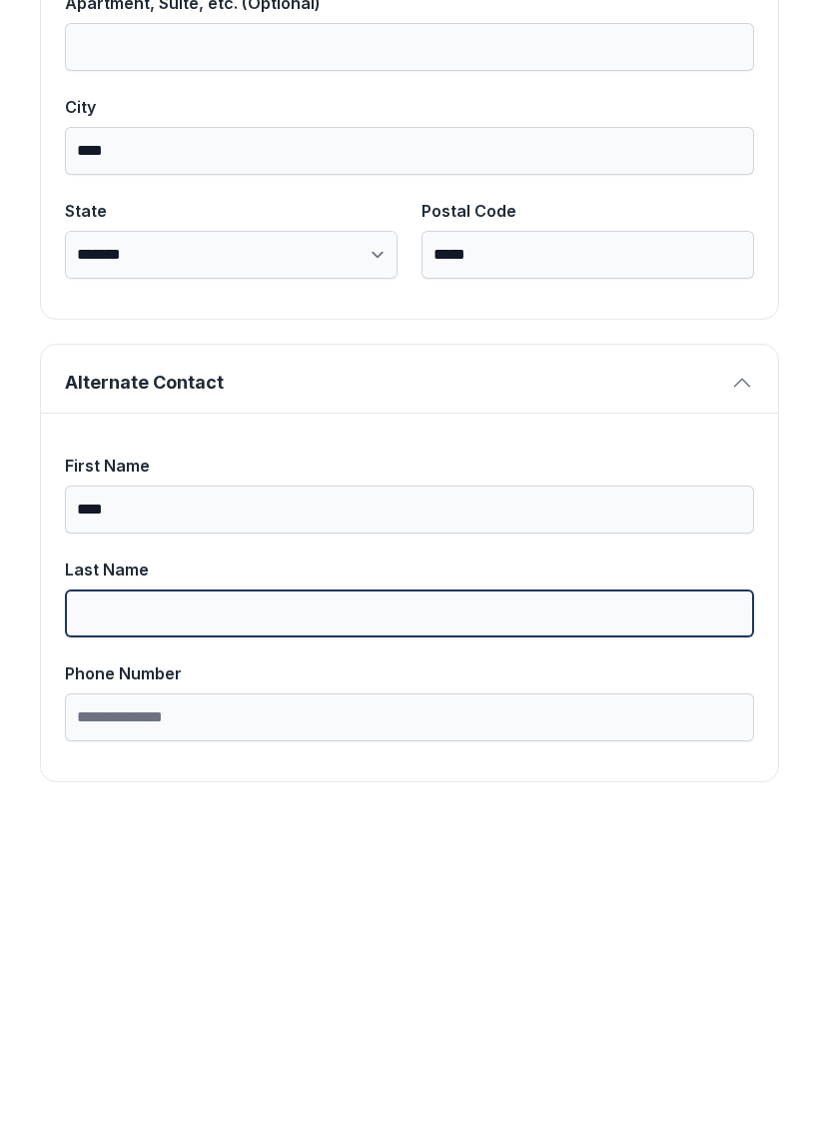
click at [376, 906] on input "Last Name" at bounding box center [409, 930] width 689 height 48
type input "*****"
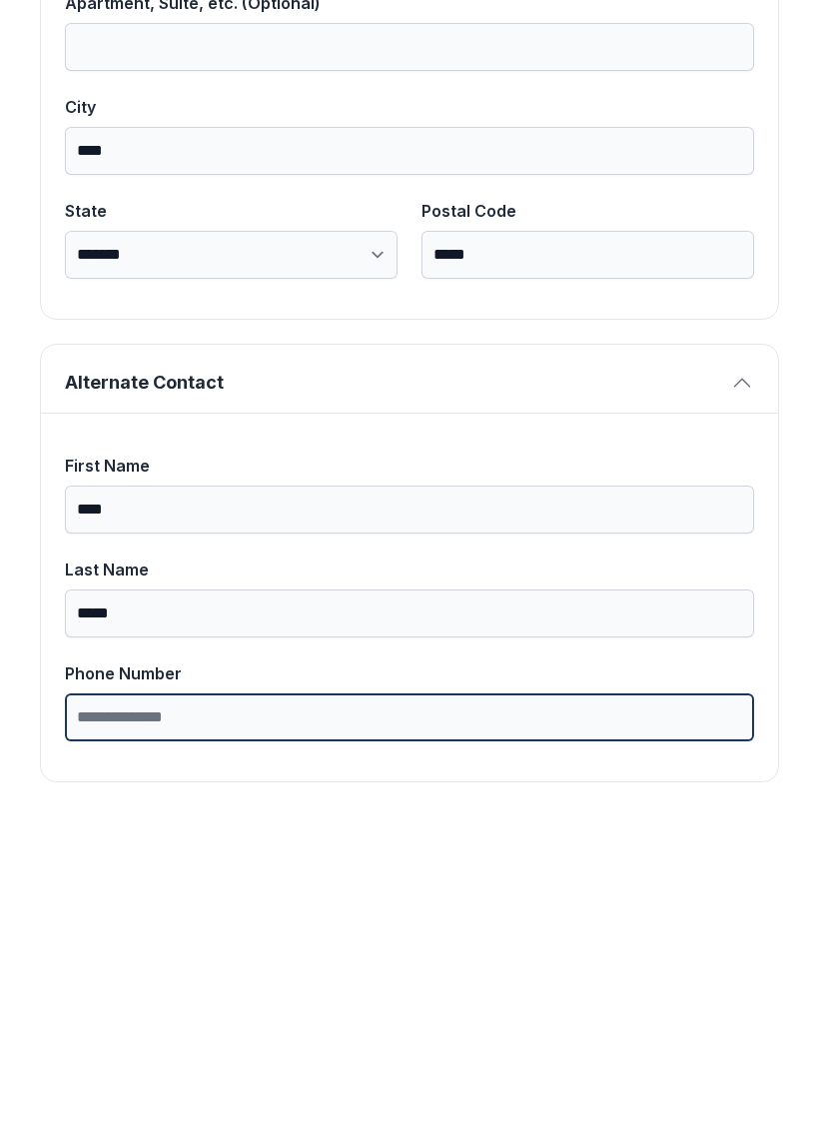
click at [378, 1010] on input "Phone Number" at bounding box center [409, 1034] width 689 height 48
type input "**********"
click at [719, 192] on button "Next" at bounding box center [720, 231] width 150 height 78
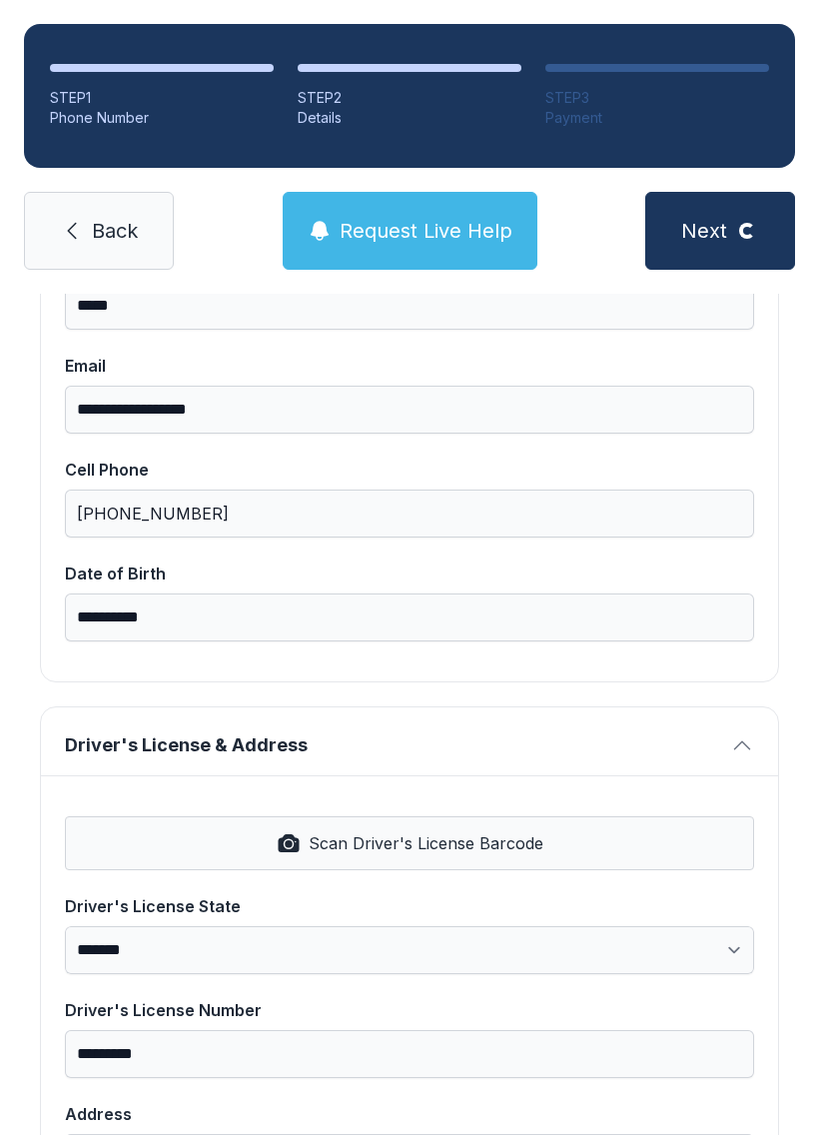
scroll to position [398, 0]
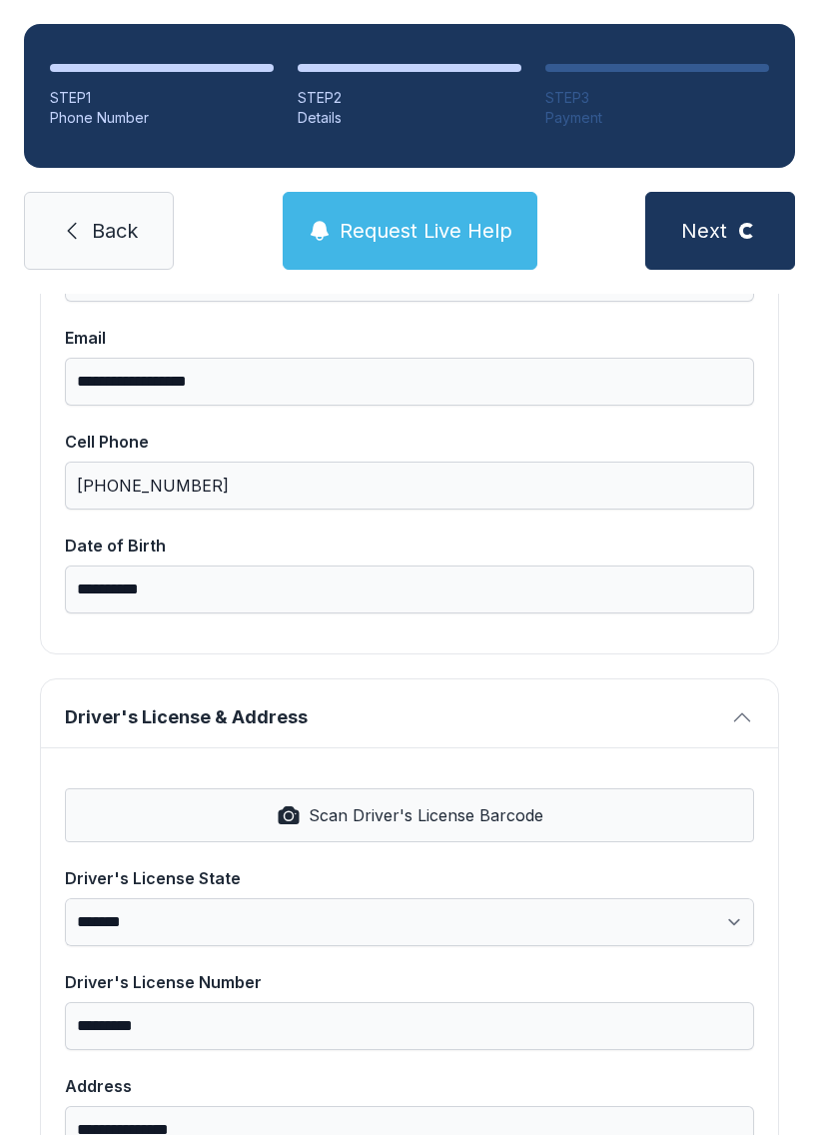
click at [390, 803] on span "Scan Driver's License Barcode" at bounding box center [426, 815] width 235 height 24
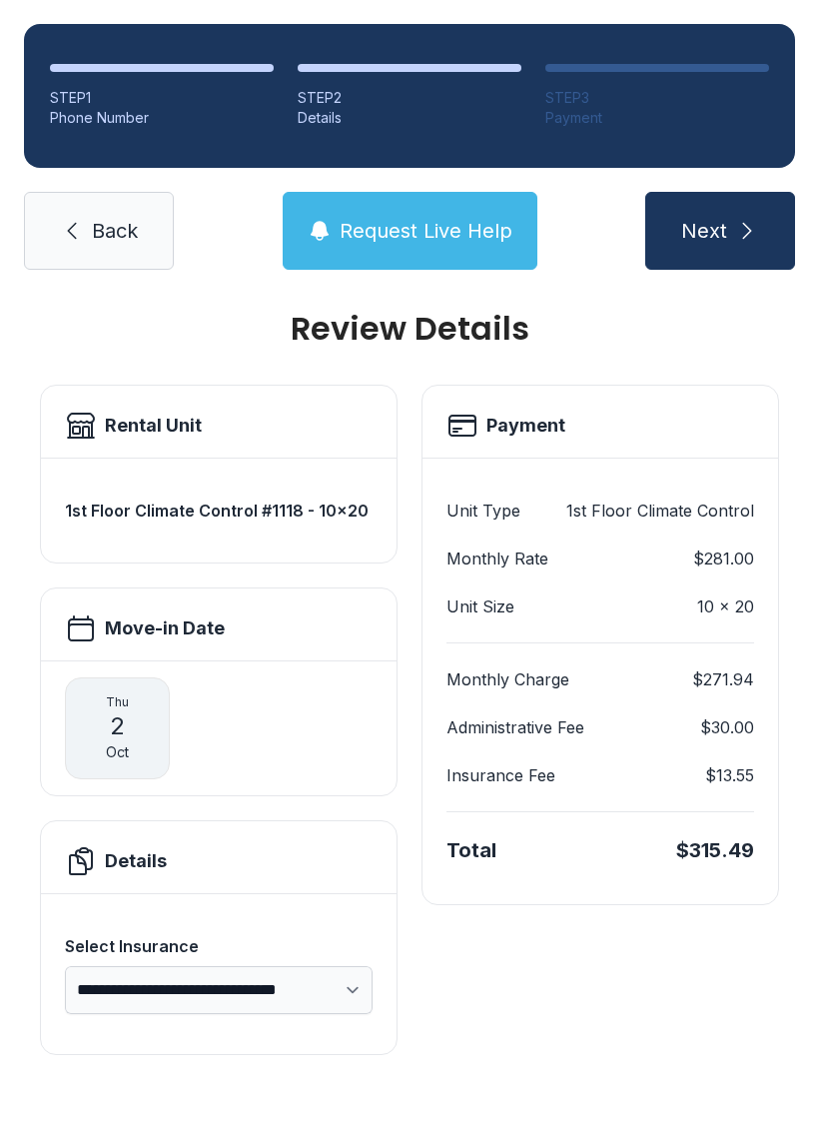
scroll to position [0, 0]
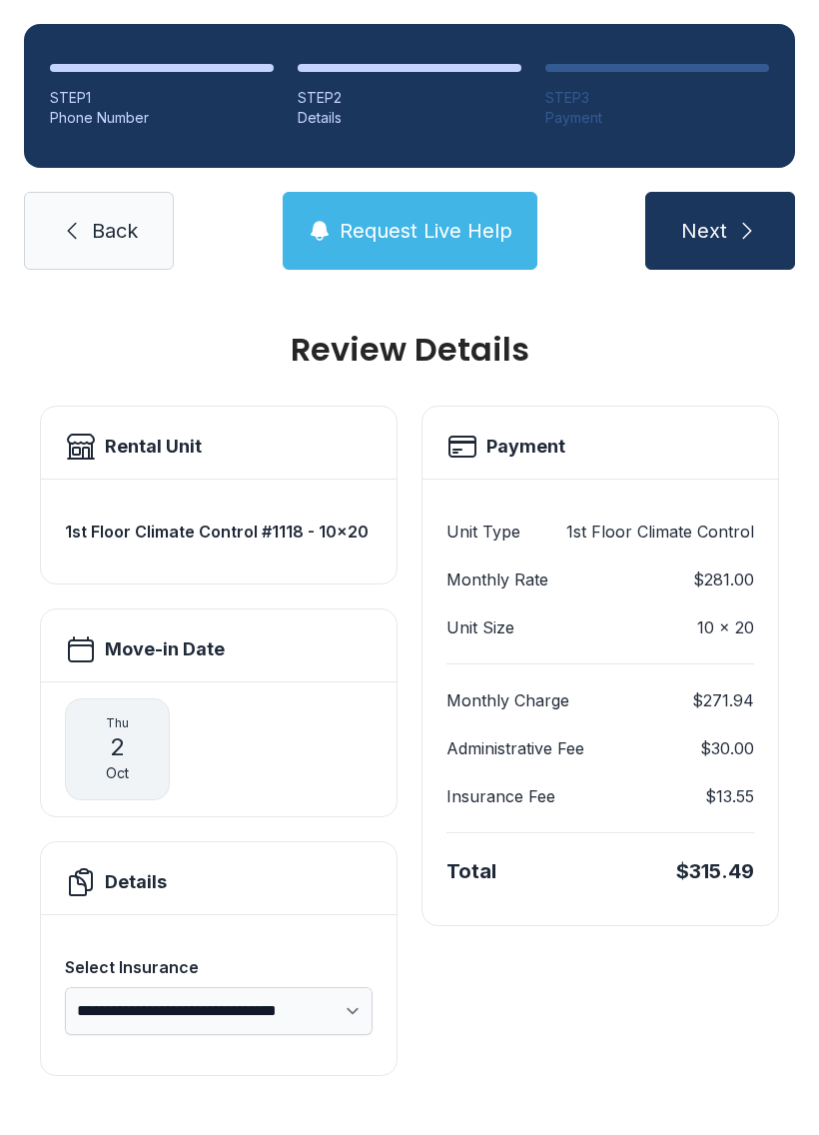
click at [140, 192] on link "Back" at bounding box center [99, 231] width 150 height 78
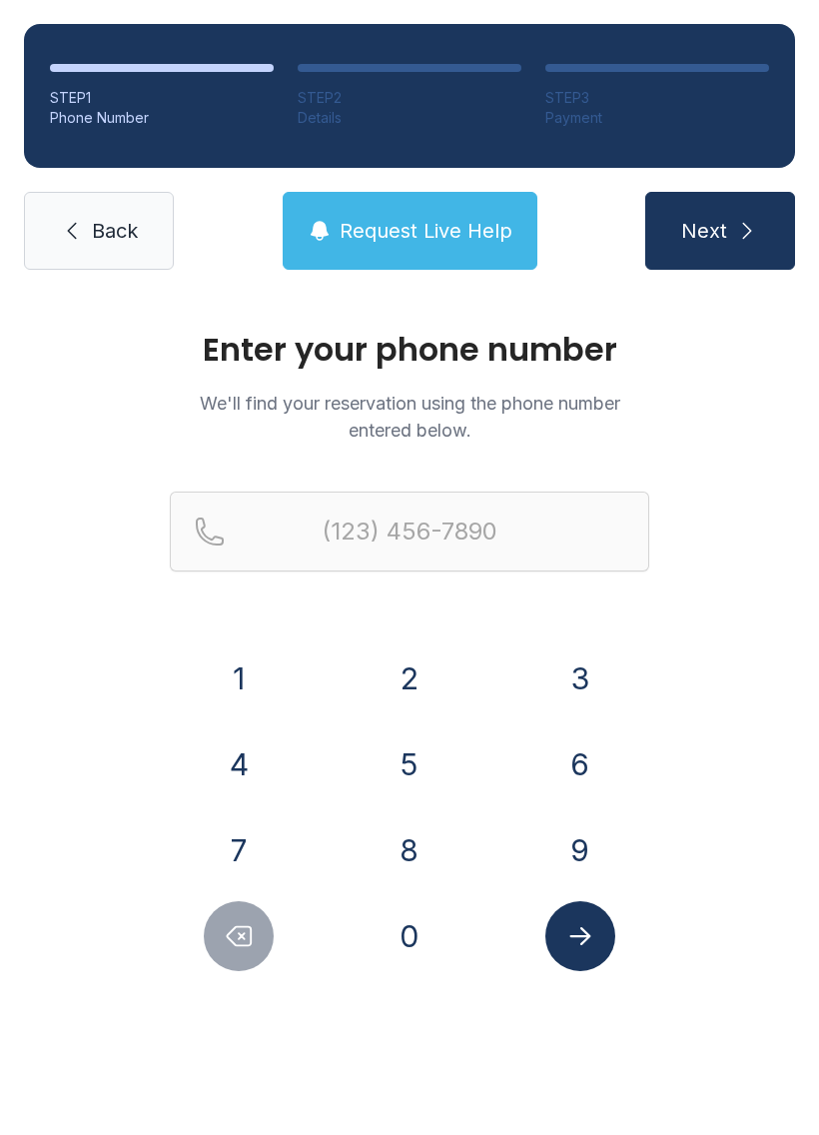
click at [415, 865] on button "8" at bounding box center [410, 850] width 70 height 70
click at [609, 666] on button "3" at bounding box center [580, 678] width 70 height 70
click at [247, 753] on button "4" at bounding box center [239, 764] width 70 height 70
click at [594, 838] on button "9" at bounding box center [580, 850] width 70 height 70
click at [242, 677] on button "1" at bounding box center [239, 678] width 70 height 70
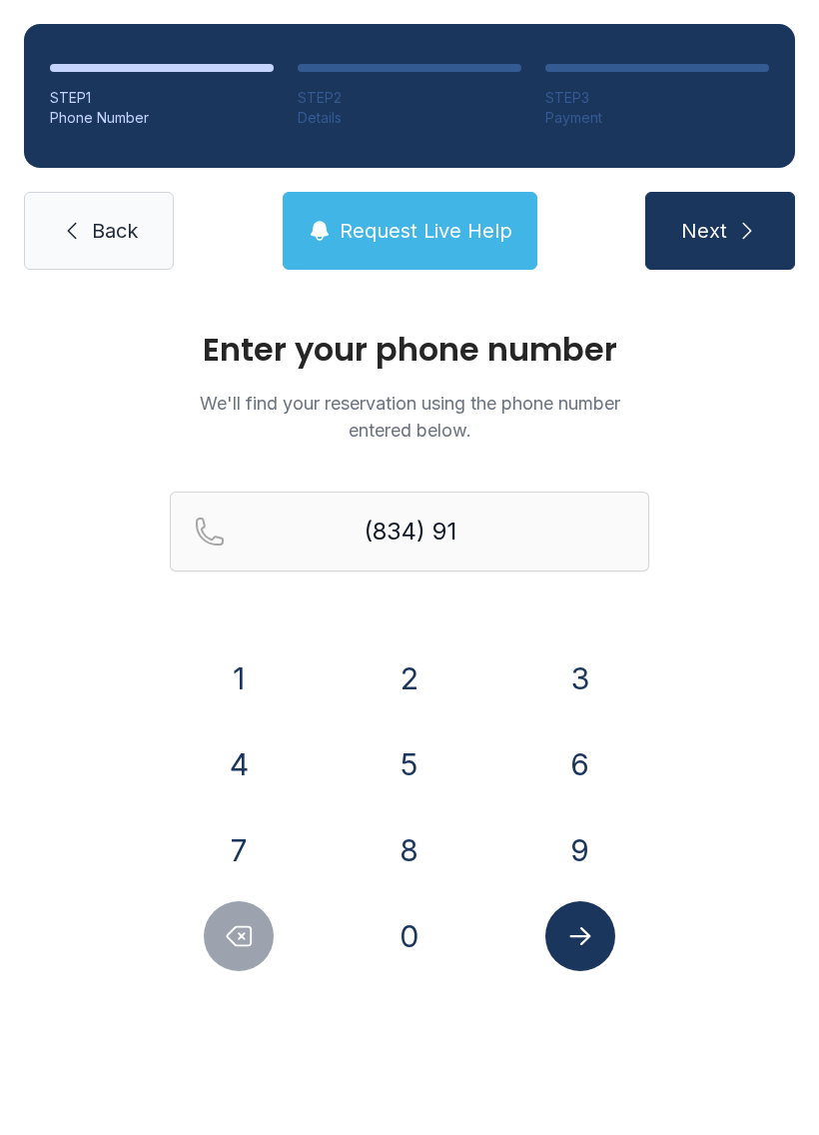
click at [239, 767] on button "4" at bounding box center [239, 764] width 70 height 70
click at [411, 745] on button "5" at bounding box center [410, 764] width 70 height 70
click at [249, 832] on button "7" at bounding box center [239, 850] width 70 height 70
click at [238, 963] on button "Delete number" at bounding box center [239, 936] width 70 height 70
click at [237, 963] on button "Delete number" at bounding box center [239, 936] width 70 height 70
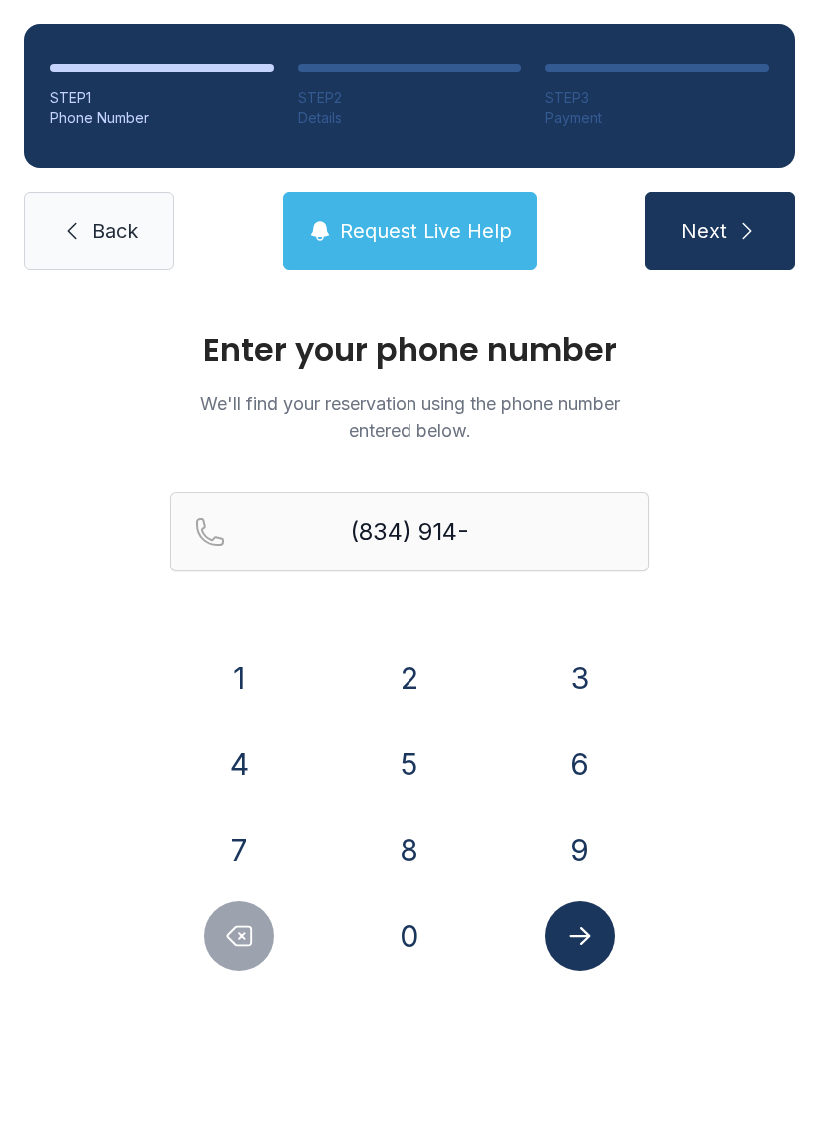
click at [235, 951] on button "Delete number" at bounding box center [239, 936] width 70 height 70
click at [251, 946] on icon "Delete number" at bounding box center [239, 936] width 30 height 30
click at [250, 946] on icon "Delete number" at bounding box center [240, 936] width 24 height 19
click at [248, 947] on icon "Delete number" at bounding box center [239, 936] width 30 height 30
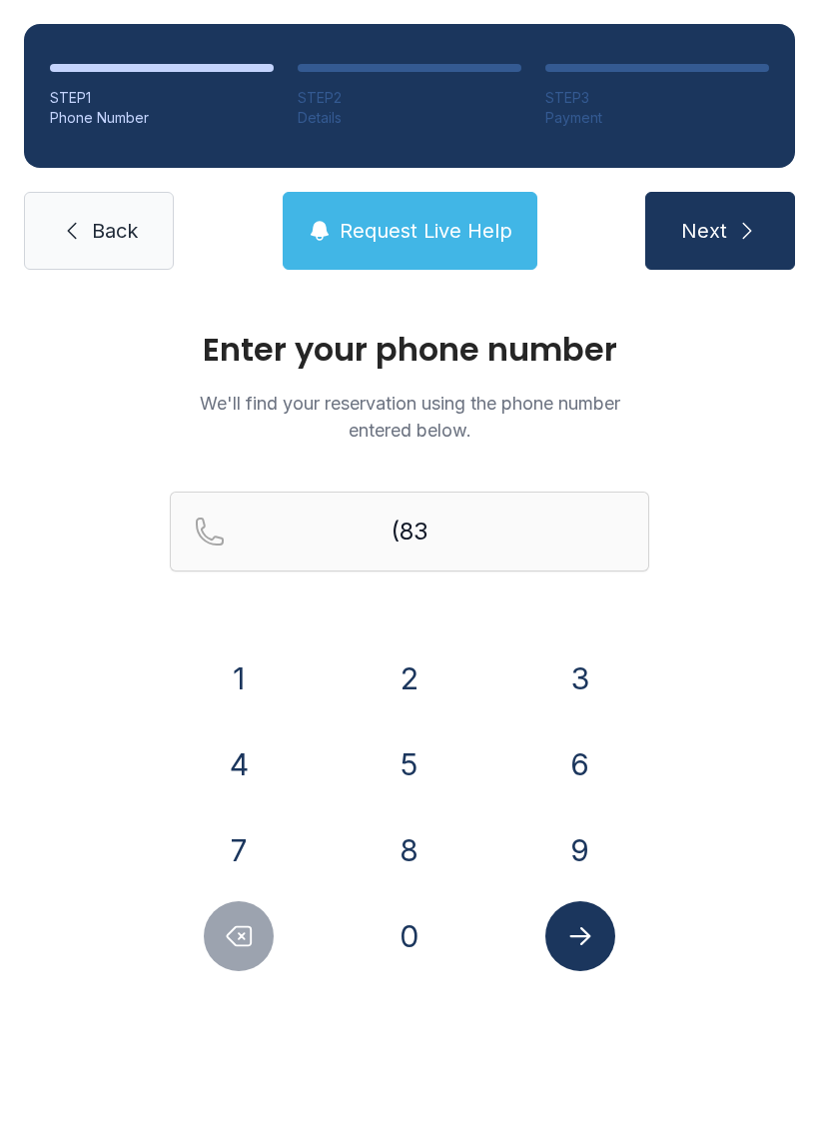
type input "(8"
click at [250, 952] on button "Delete number" at bounding box center [239, 936] width 70 height 70
click at [249, 951] on button "Delete number" at bounding box center [239, 936] width 70 height 70
click at [563, 683] on button "3" at bounding box center [580, 678] width 70 height 70
click at [241, 685] on button "1" at bounding box center [239, 678] width 70 height 70
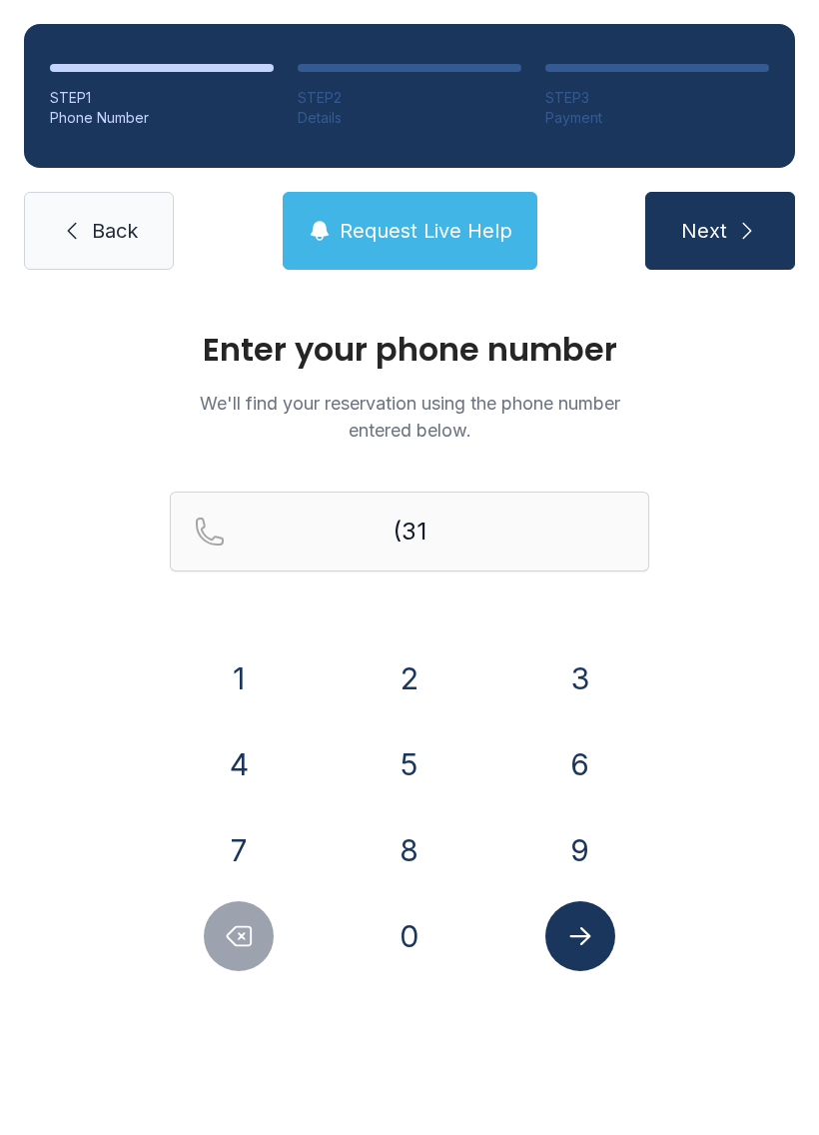
click at [426, 854] on button "8" at bounding box center [410, 850] width 70 height 70
click at [581, 674] on button "3" at bounding box center [580, 678] width 70 height 70
click at [244, 768] on button "4" at bounding box center [239, 764] width 70 height 70
click at [586, 847] on button "9" at bounding box center [580, 850] width 70 height 70
click at [235, 659] on button "1" at bounding box center [239, 678] width 70 height 70
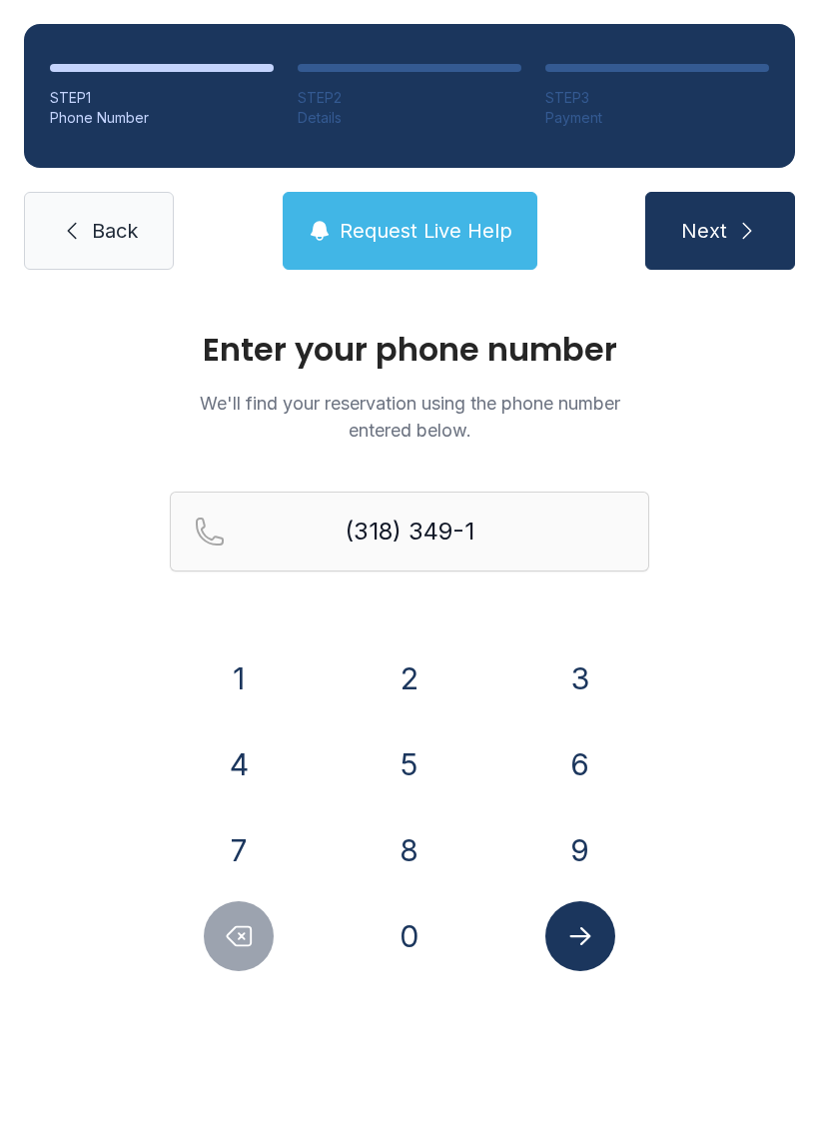
click at [245, 744] on button "4" at bounding box center [239, 764] width 70 height 70
click at [426, 747] on button "5" at bounding box center [410, 764] width 70 height 70
click at [253, 864] on button "7" at bounding box center [239, 850] width 70 height 70
type input "[PHONE_NUMBER]"
click at [593, 945] on icon "Submit lookup form" at bounding box center [580, 936] width 30 height 30
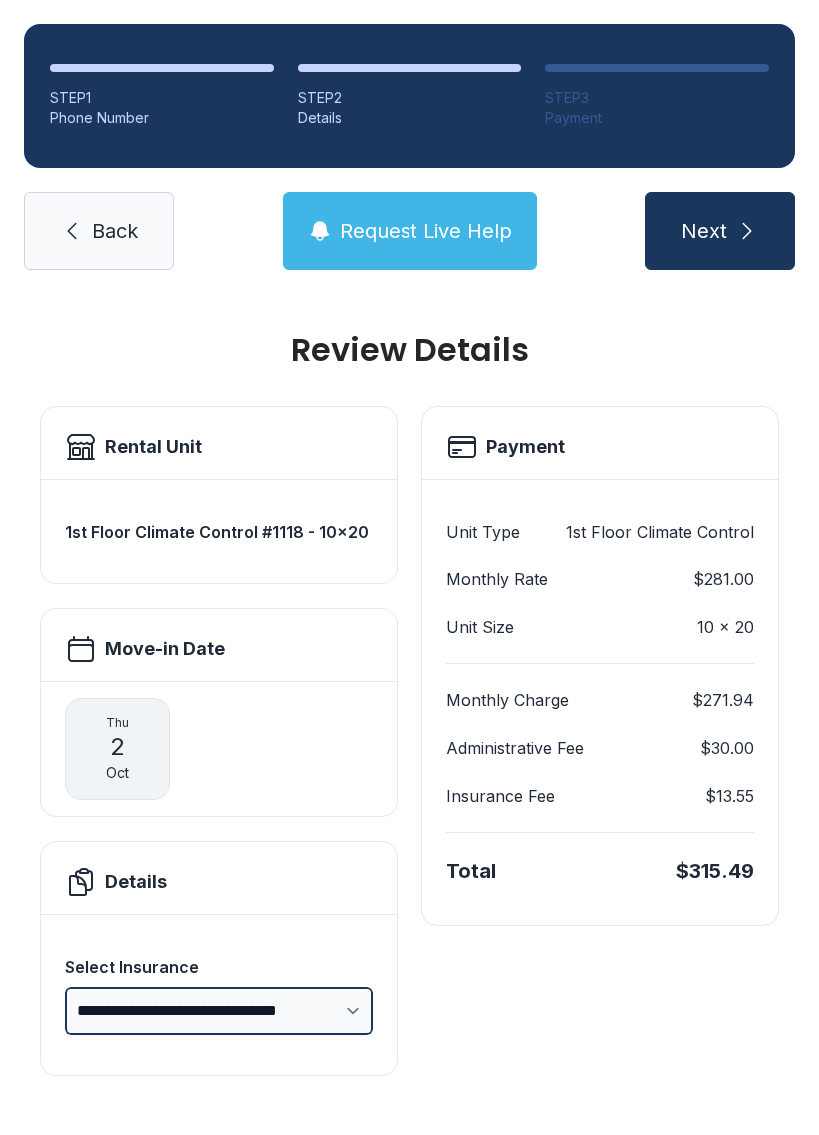
click at [347, 1011] on select "**********" at bounding box center [219, 1011] width 308 height 48
click at [106, 219] on span "Back" at bounding box center [115, 231] width 46 height 28
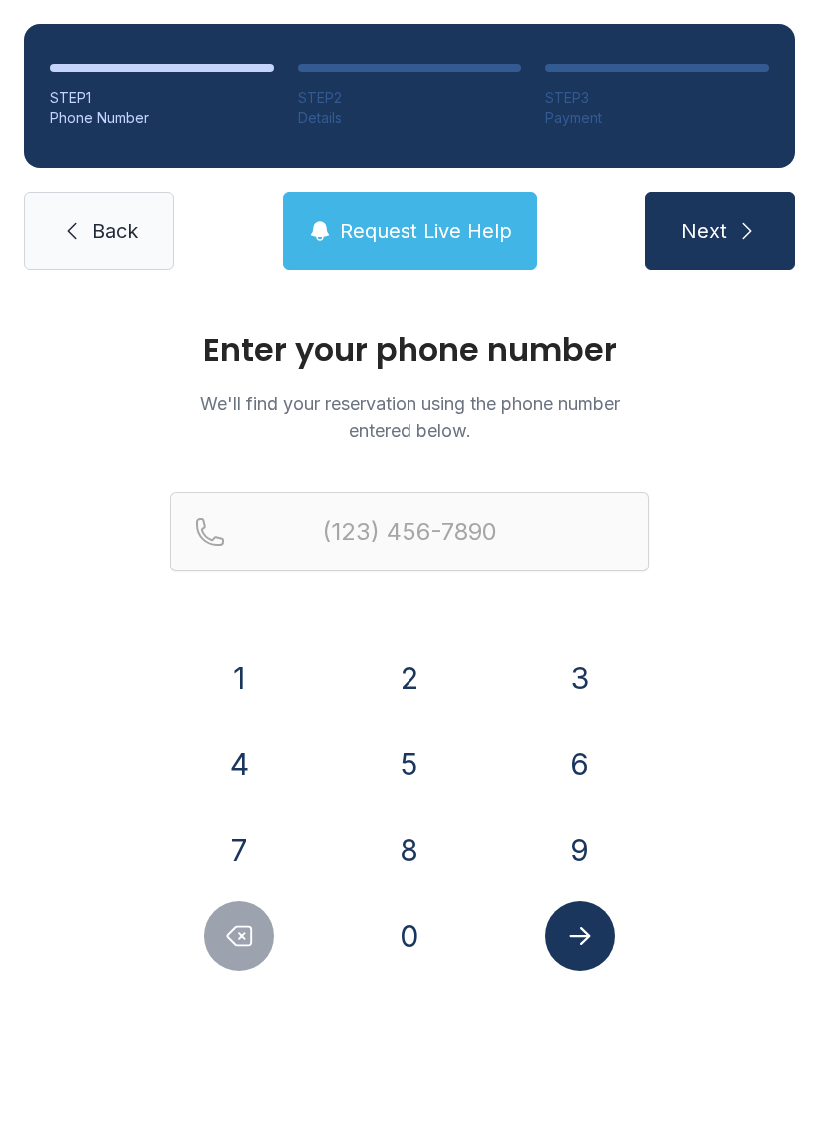
click at [579, 671] on button "3" at bounding box center [580, 678] width 70 height 70
click at [247, 655] on button "1" at bounding box center [239, 678] width 70 height 70
click at [431, 852] on button "8" at bounding box center [410, 850] width 70 height 70
click at [573, 662] on button "3" at bounding box center [580, 678] width 70 height 70
click at [242, 753] on button "4" at bounding box center [239, 764] width 70 height 70
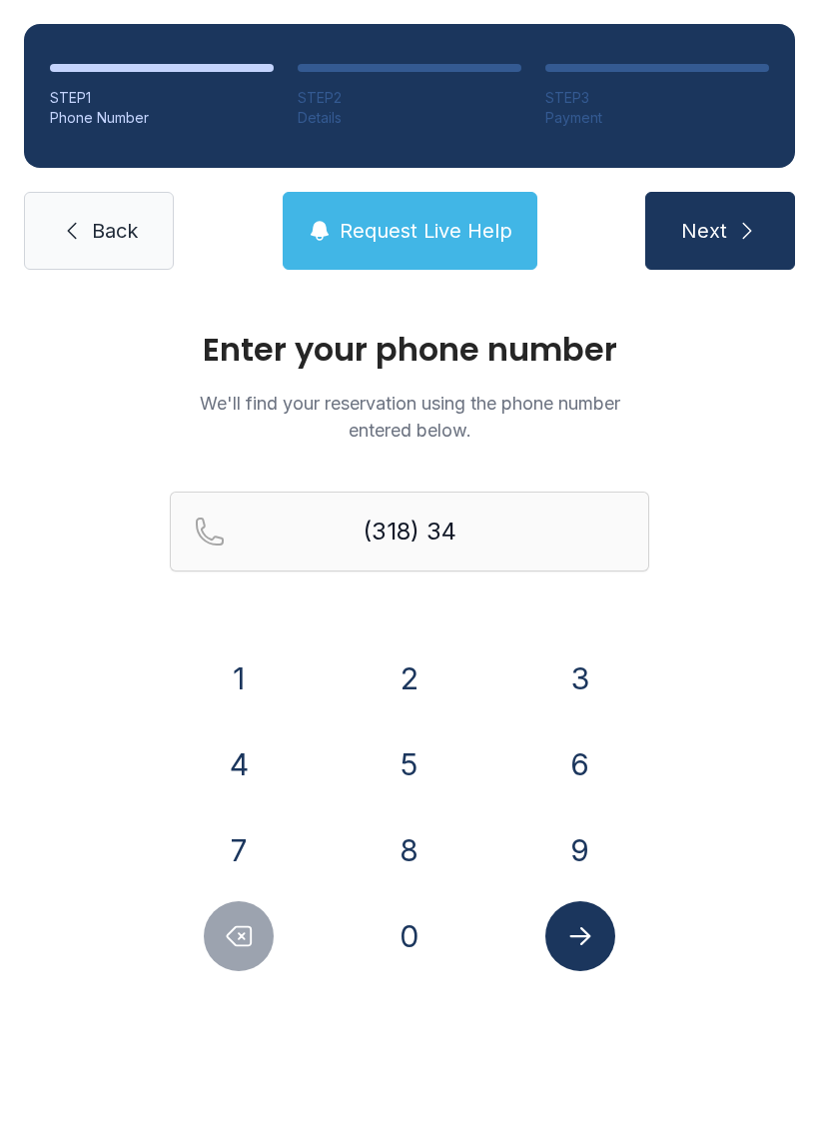
click at [578, 849] on button "9" at bounding box center [580, 850] width 70 height 70
click at [230, 672] on button "1" at bounding box center [239, 678] width 70 height 70
click at [247, 760] on button "4" at bounding box center [239, 764] width 70 height 70
click at [416, 738] on button "5" at bounding box center [410, 764] width 70 height 70
click at [248, 852] on button "7" at bounding box center [239, 850] width 70 height 70
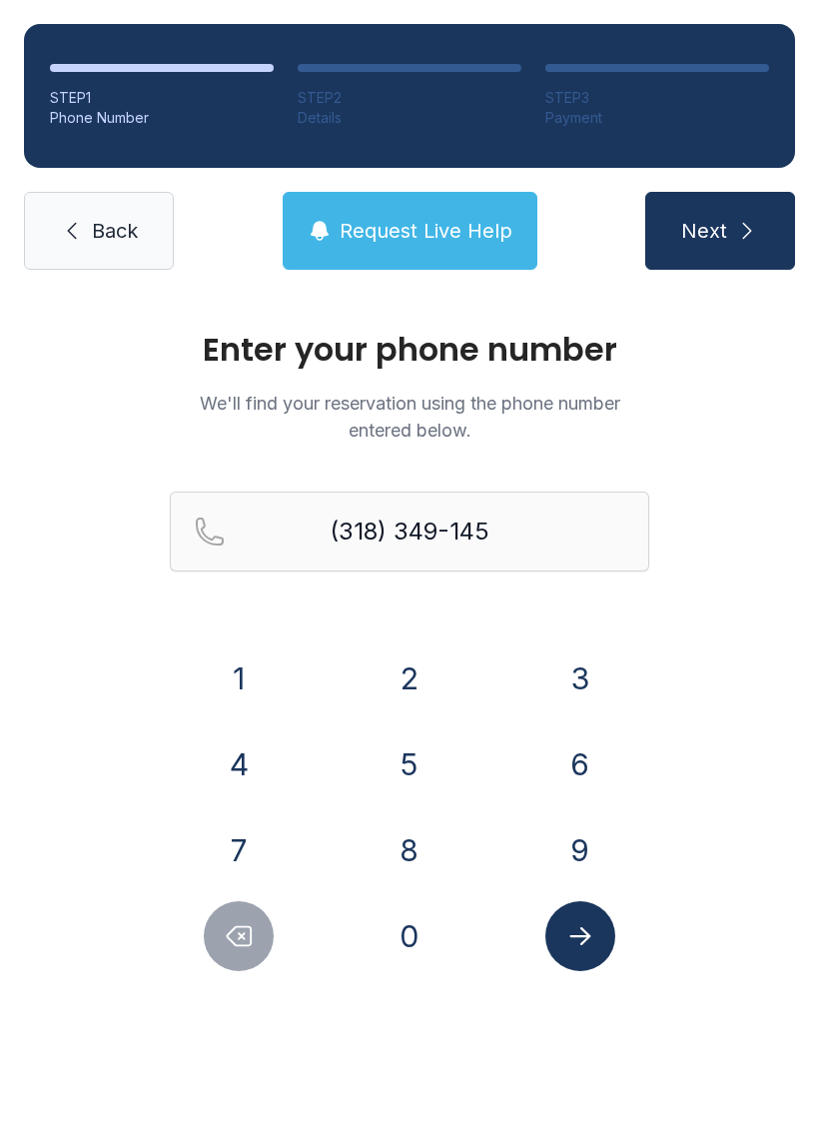
type input "[PHONE_NUMBER]"
click at [583, 932] on icon "Submit lookup form" at bounding box center [580, 936] width 30 height 30
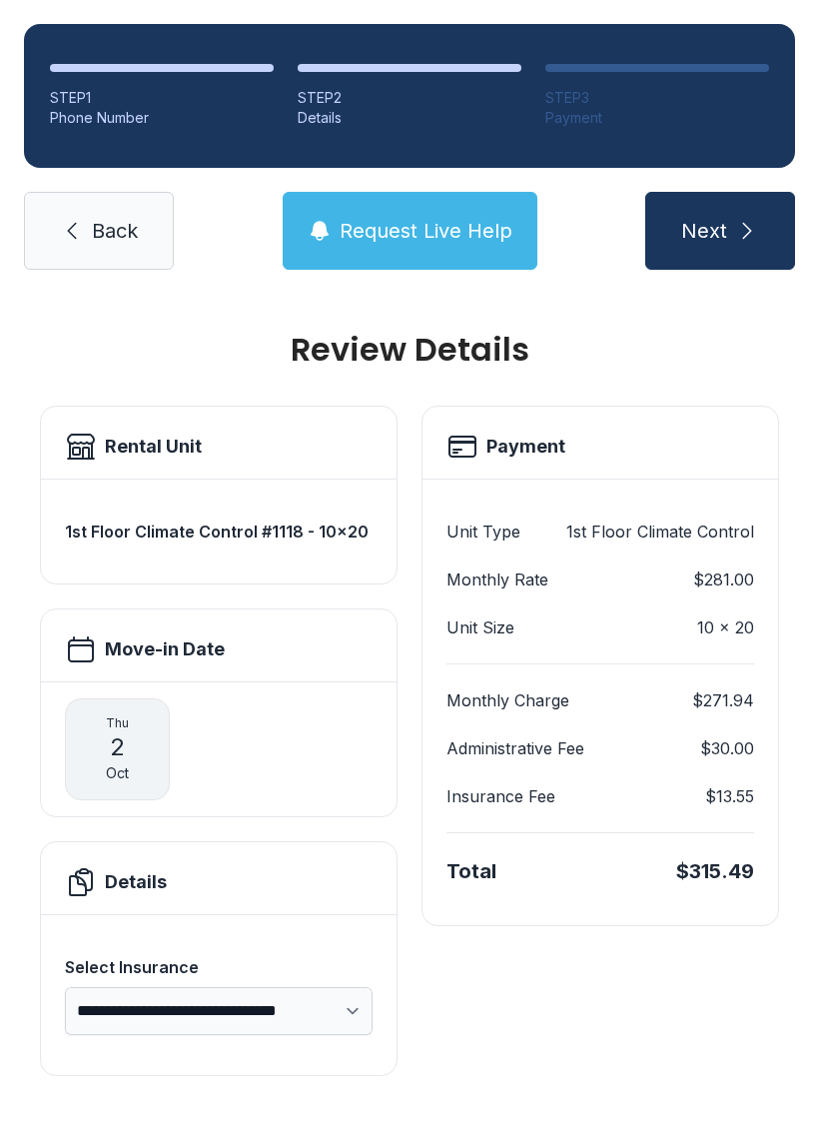
click at [137, 75] on li "STEP 1 Phone Number" at bounding box center [162, 96] width 224 height 64
click at [82, 242] on icon at bounding box center [72, 231] width 24 height 24
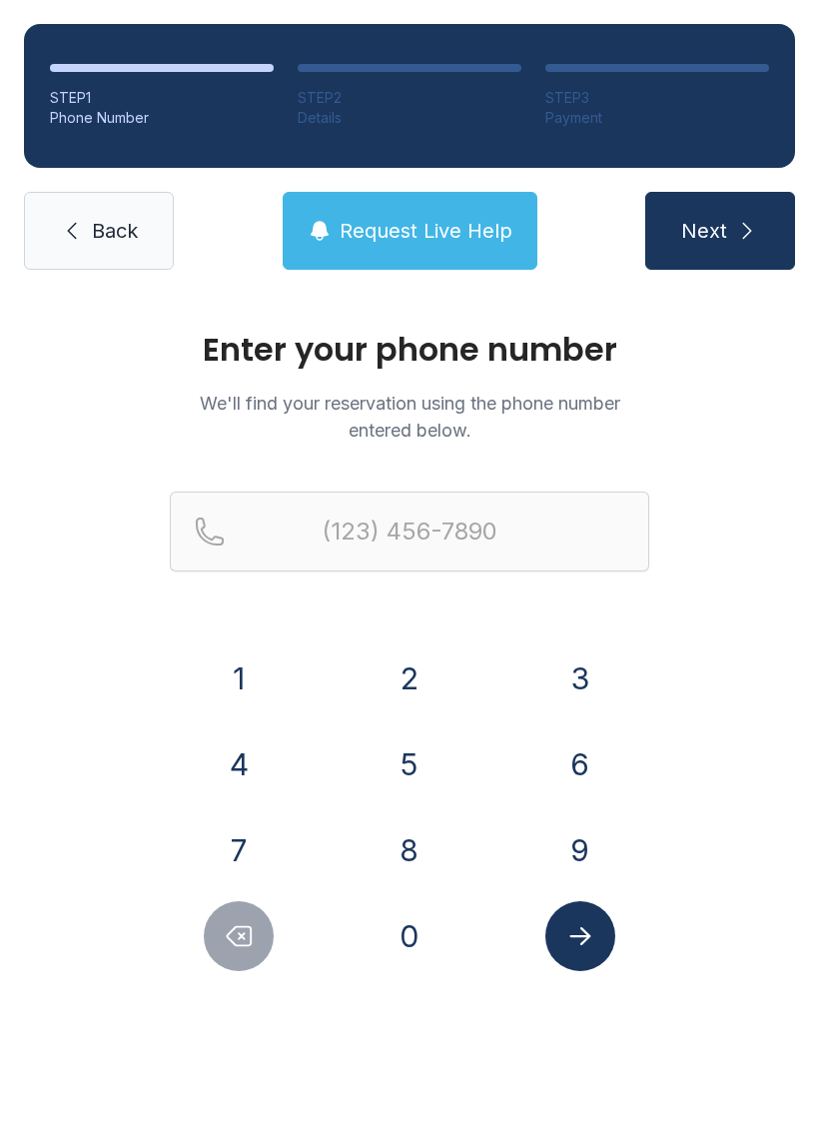
click at [96, 238] on span "Back" at bounding box center [115, 231] width 46 height 28
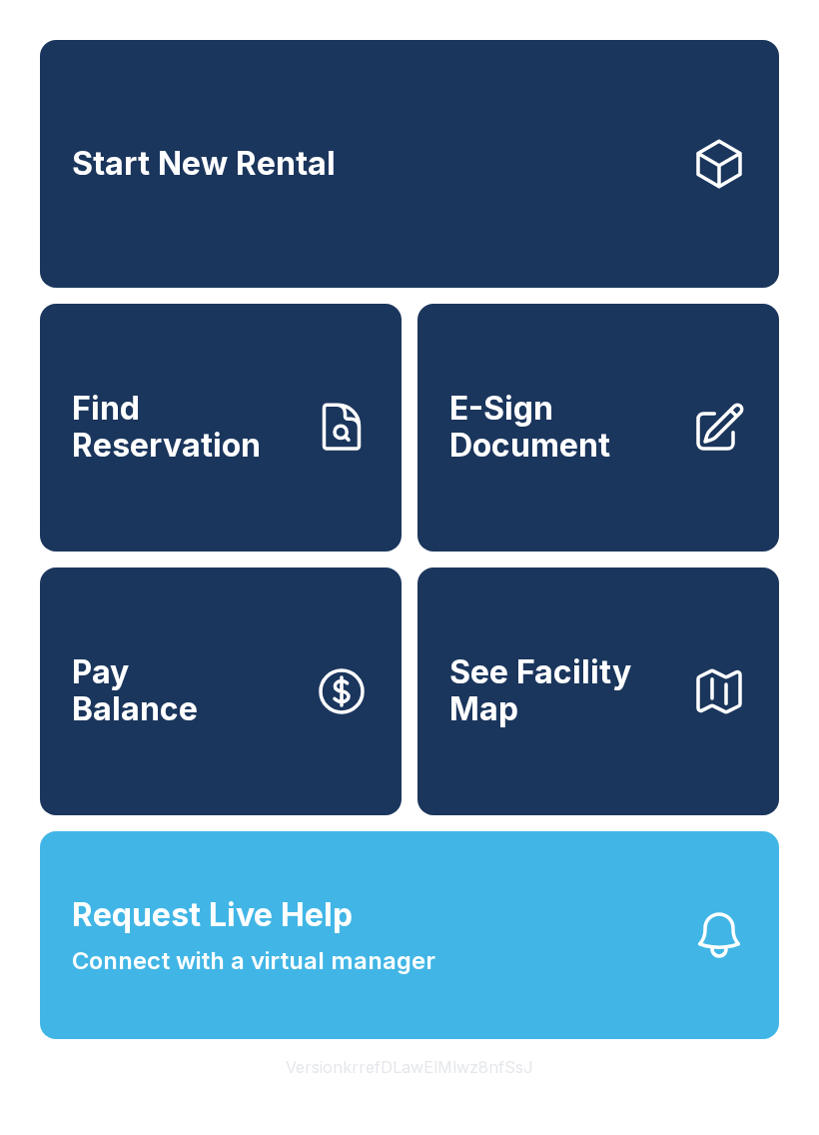
click at [619, 454] on span "E-Sign Document" at bounding box center [563, 427] width 226 height 73
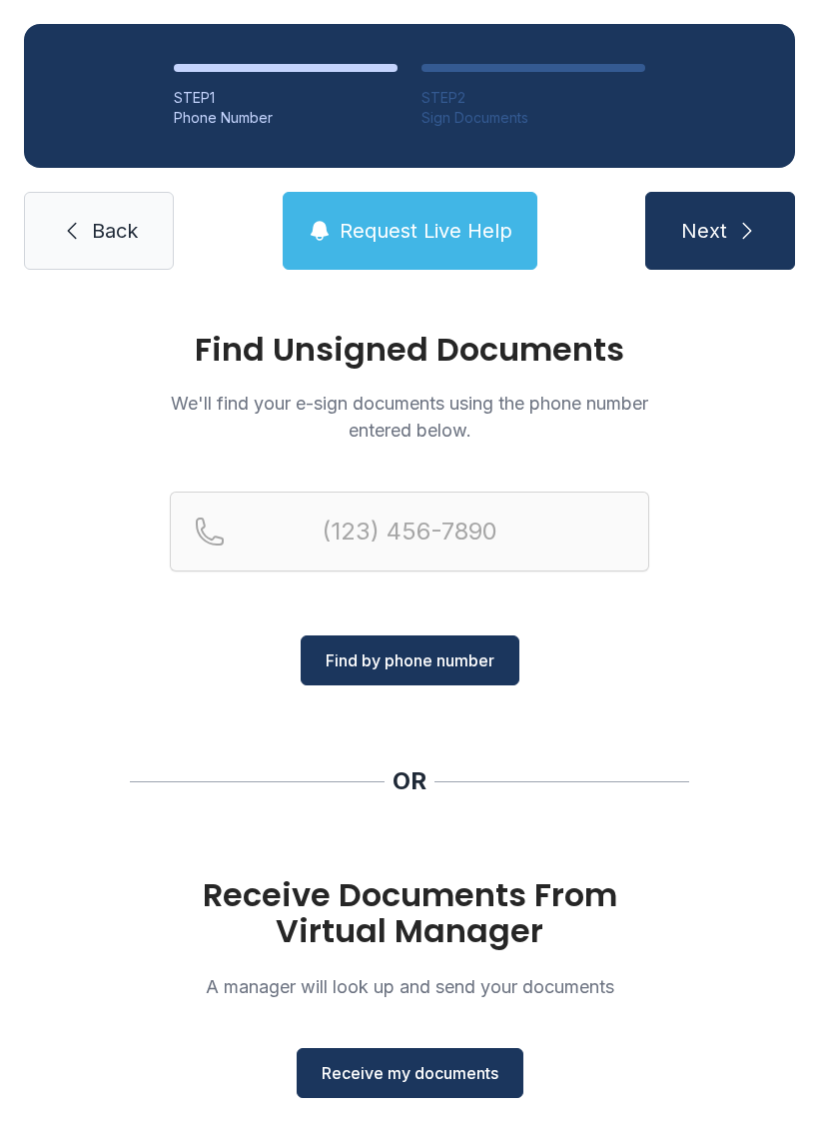
click at [433, 1079] on span "Receive my documents" at bounding box center [410, 1073] width 177 height 24
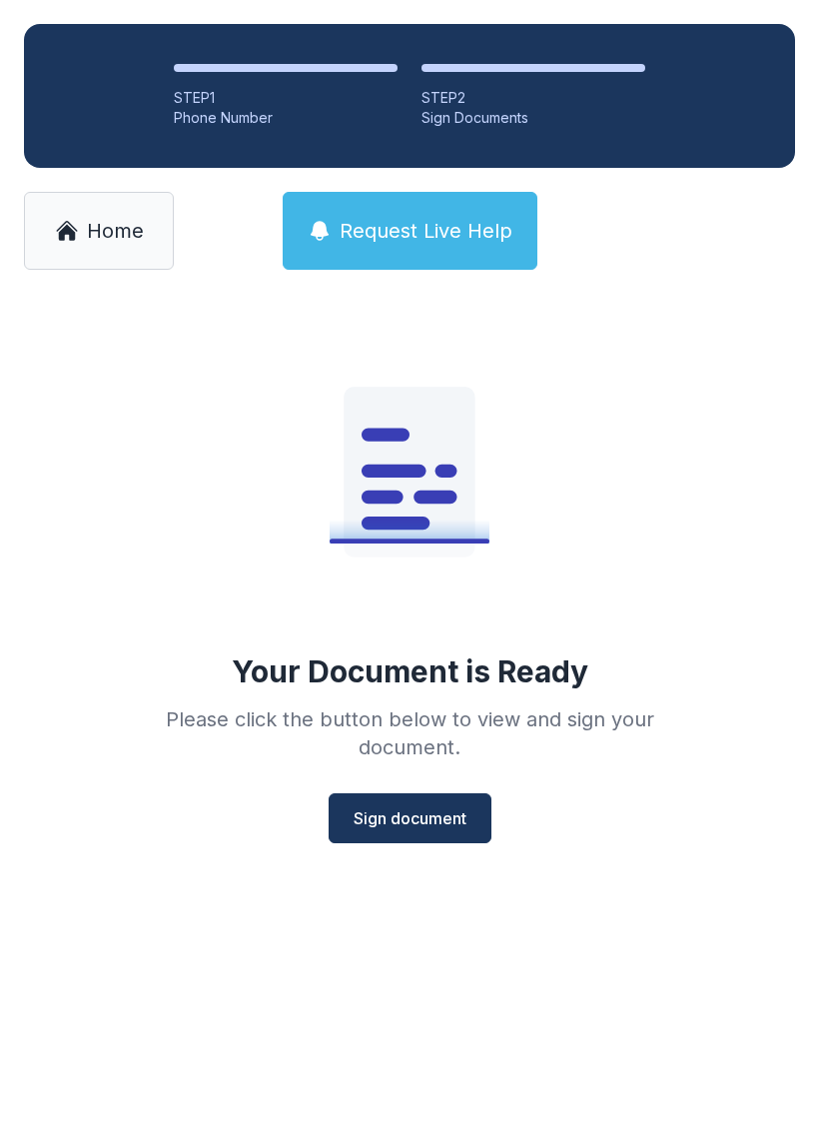
click at [428, 795] on button "Sign document" at bounding box center [410, 818] width 163 height 50
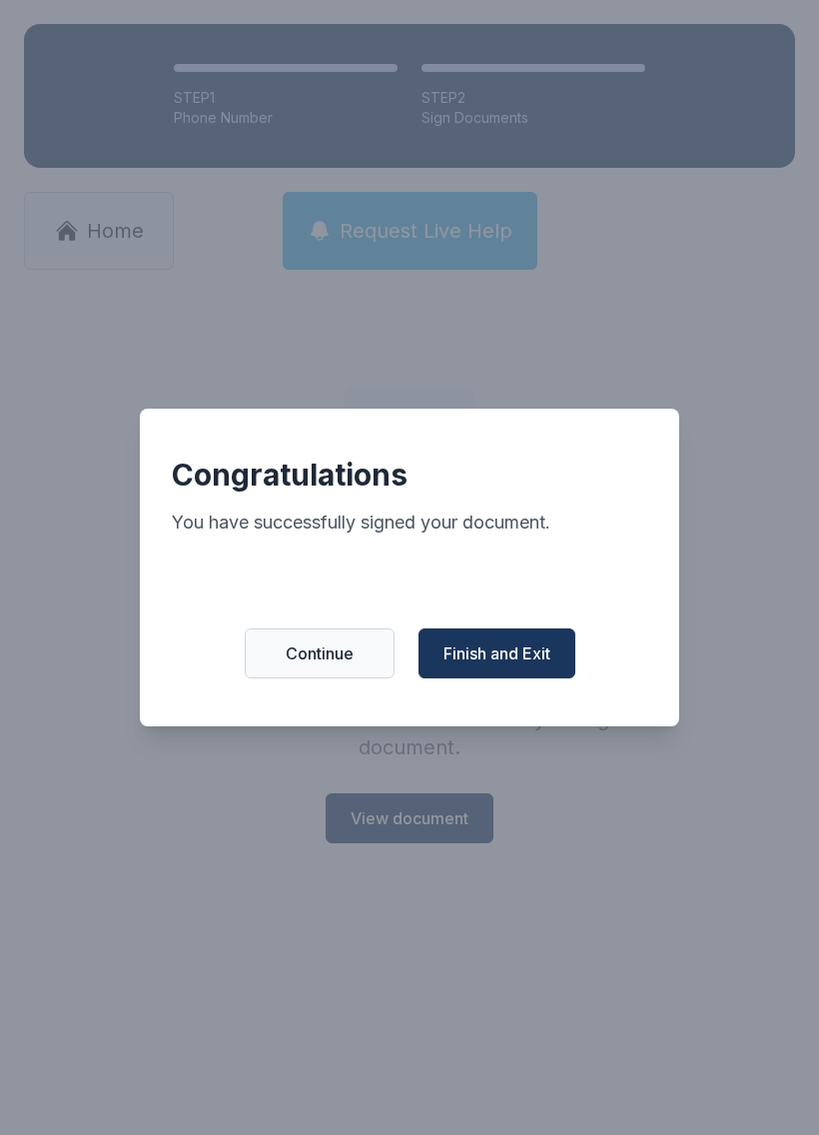
click at [542, 648] on button "Finish and Exit" at bounding box center [497, 653] width 157 height 50
